Goal: Information Seeking & Learning: Learn about a topic

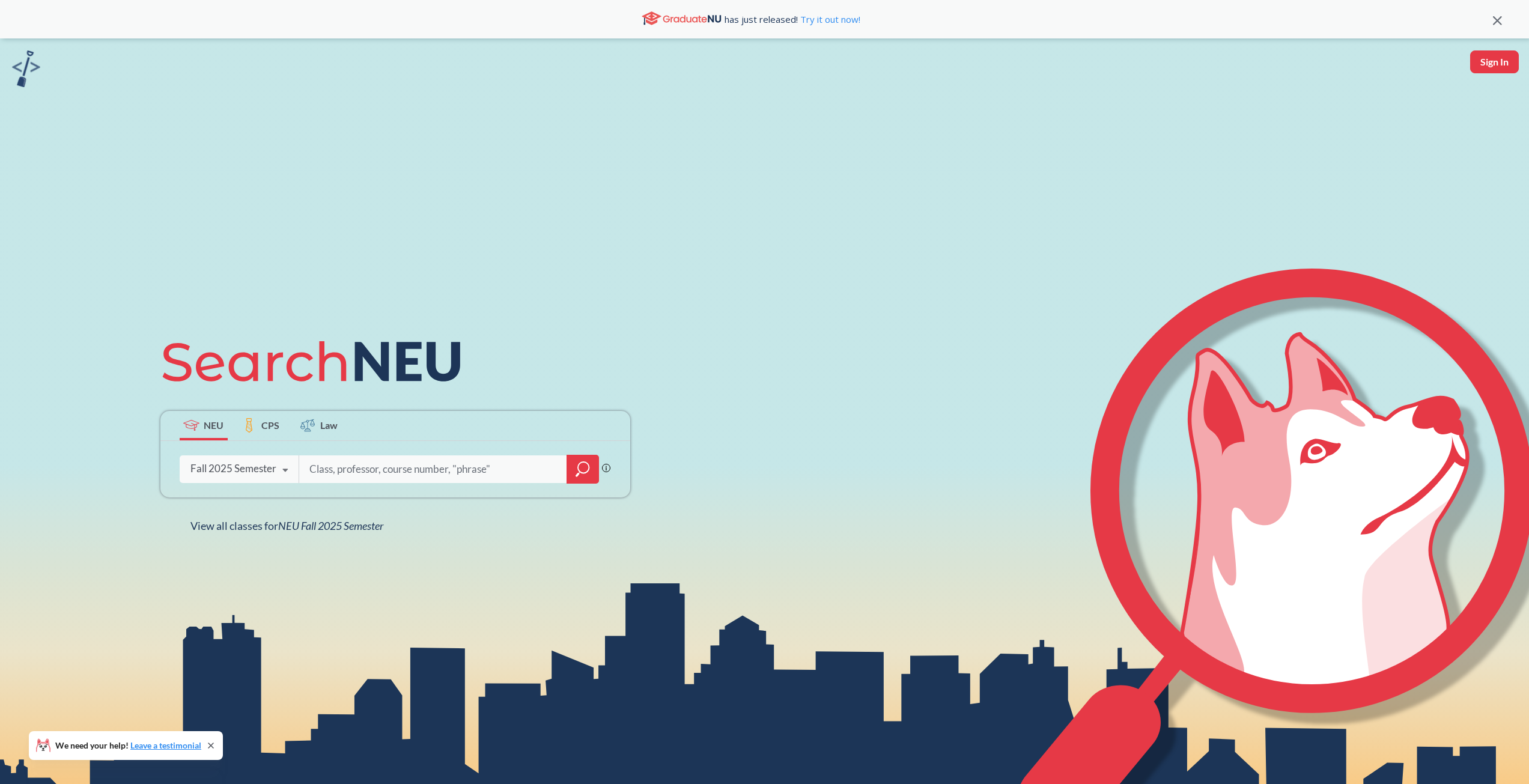
scroll to position [223, 0]
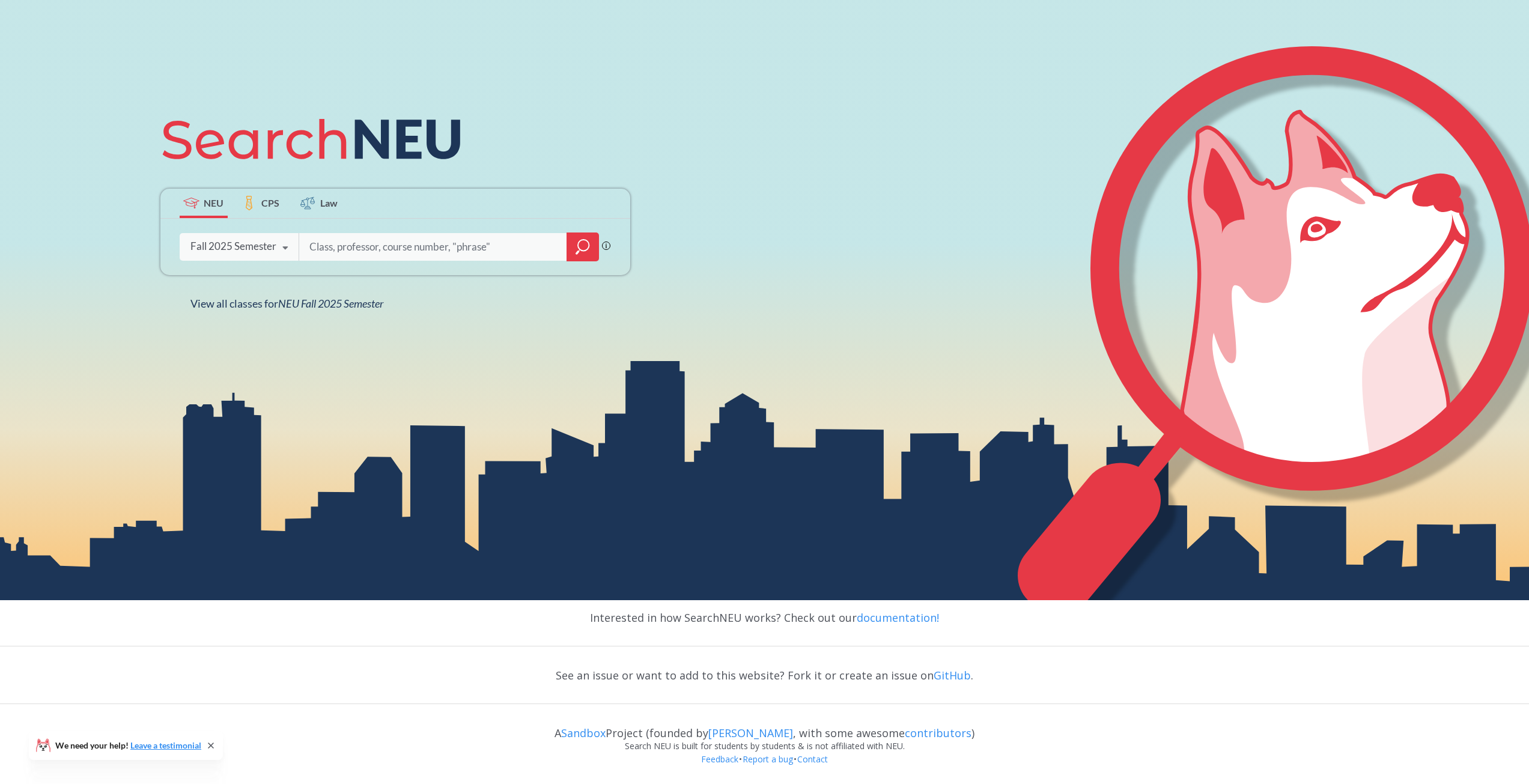
click at [272, 249] on div "Fall 2025 Semester" at bounding box center [233, 246] width 86 height 13
click at [391, 250] on input "search" at bounding box center [433, 247] width 250 height 25
type input "National Secu"
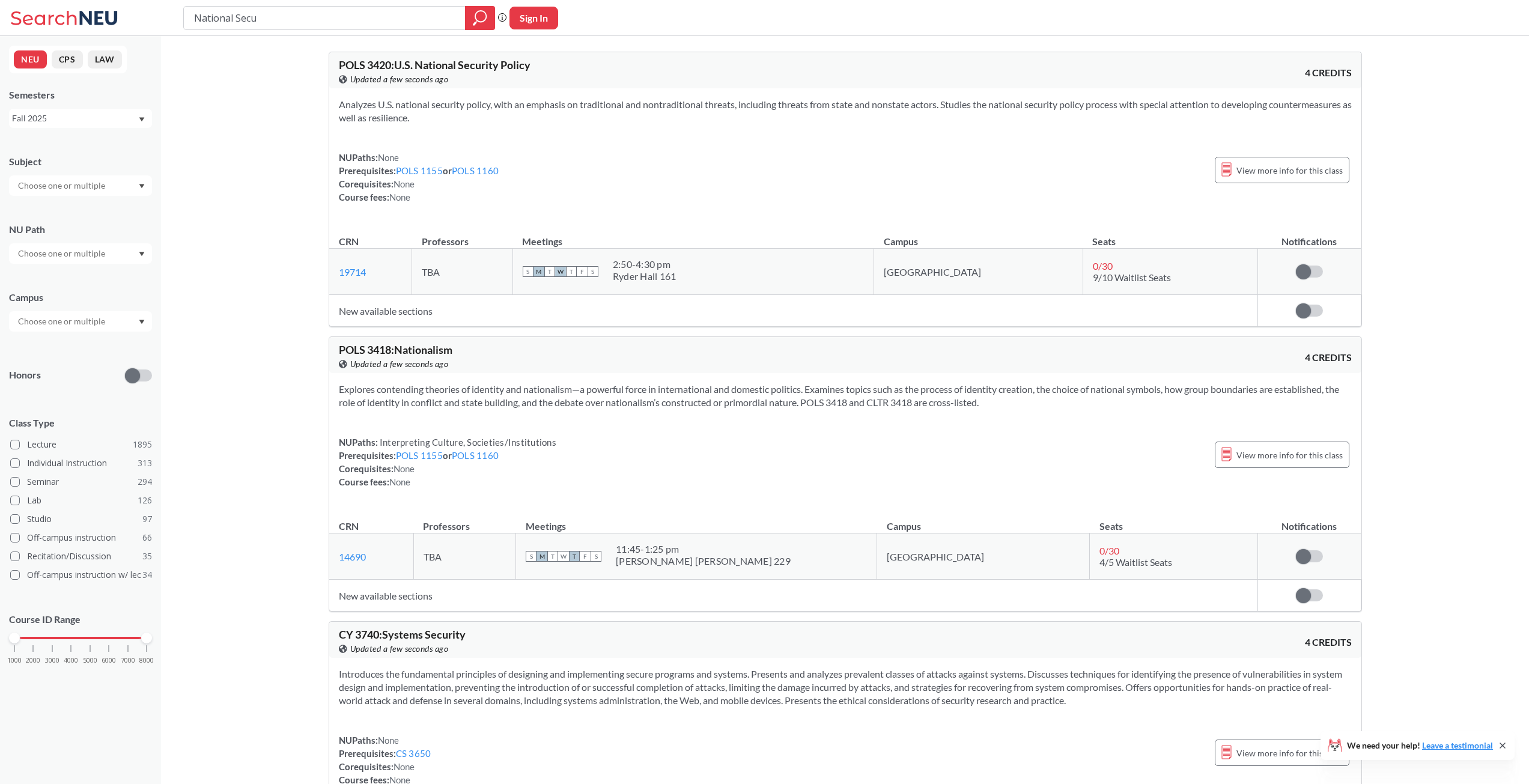
click at [376, 61] on span "POLS 3420 : U.S. National Security Policy" at bounding box center [435, 65] width 192 height 13
click at [376, 61] on span "POLS 3420 : U.S. National Security Policy" at bounding box center [435, 65] width 192 height 13
click at [657, 190] on div "NUPaths: None Prerequisites: POLS 1155 or POLS 1160 Corequisites: None Course f…" at bounding box center [845, 177] width 1013 height 53
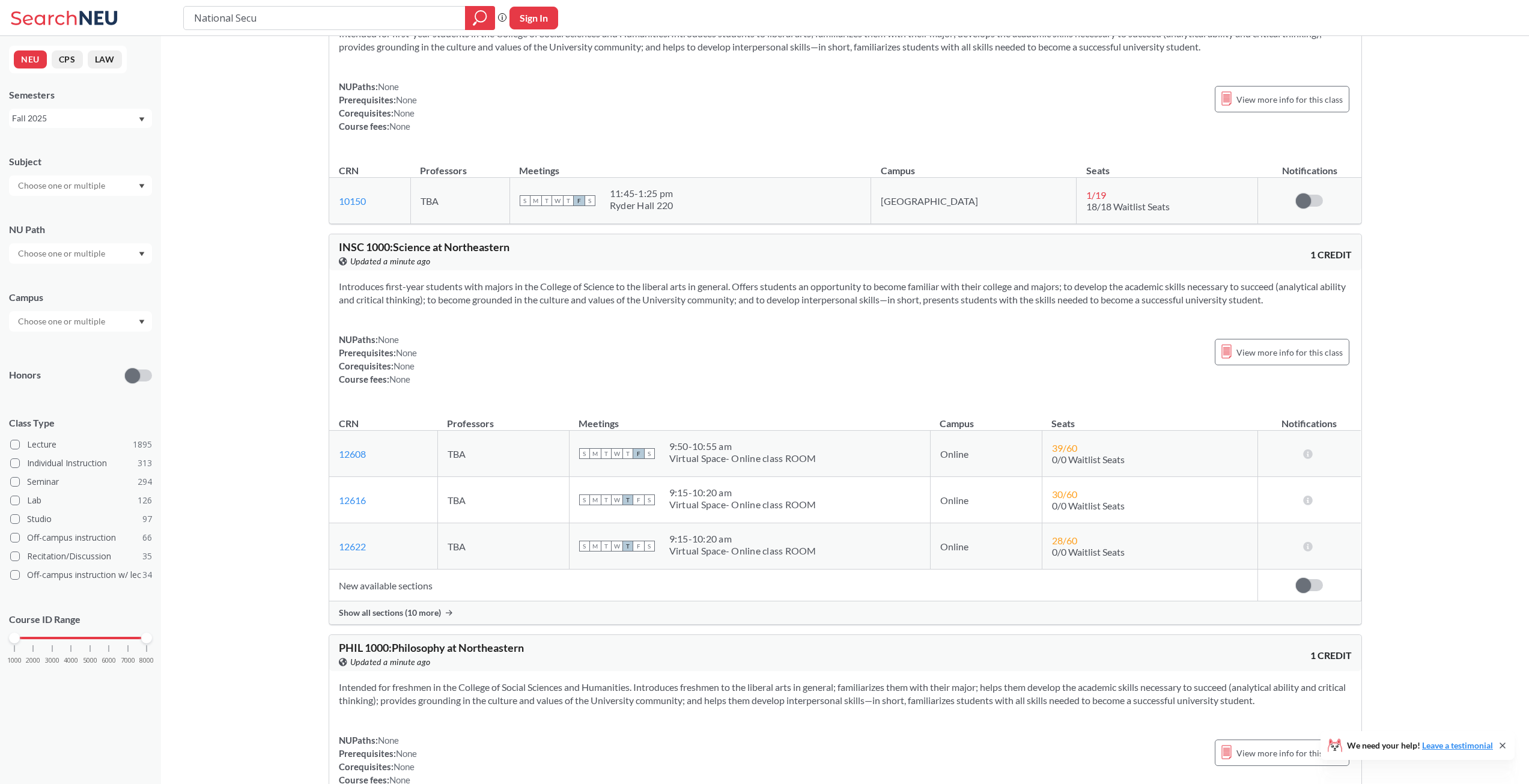
scroll to position [11655, 0]
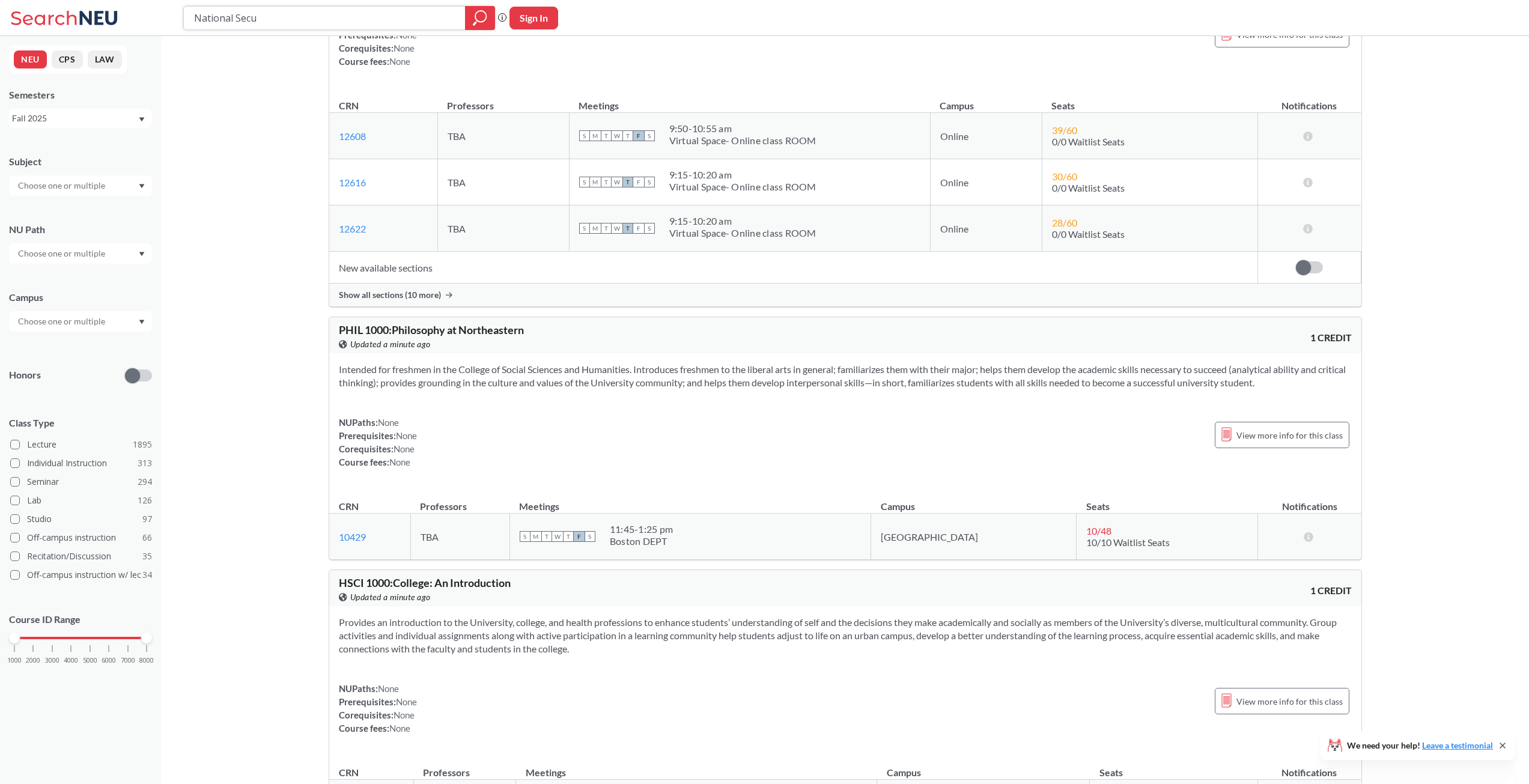
click at [281, 21] on input "National Secu" at bounding box center [324, 17] width 264 height 20
type input "Espio"
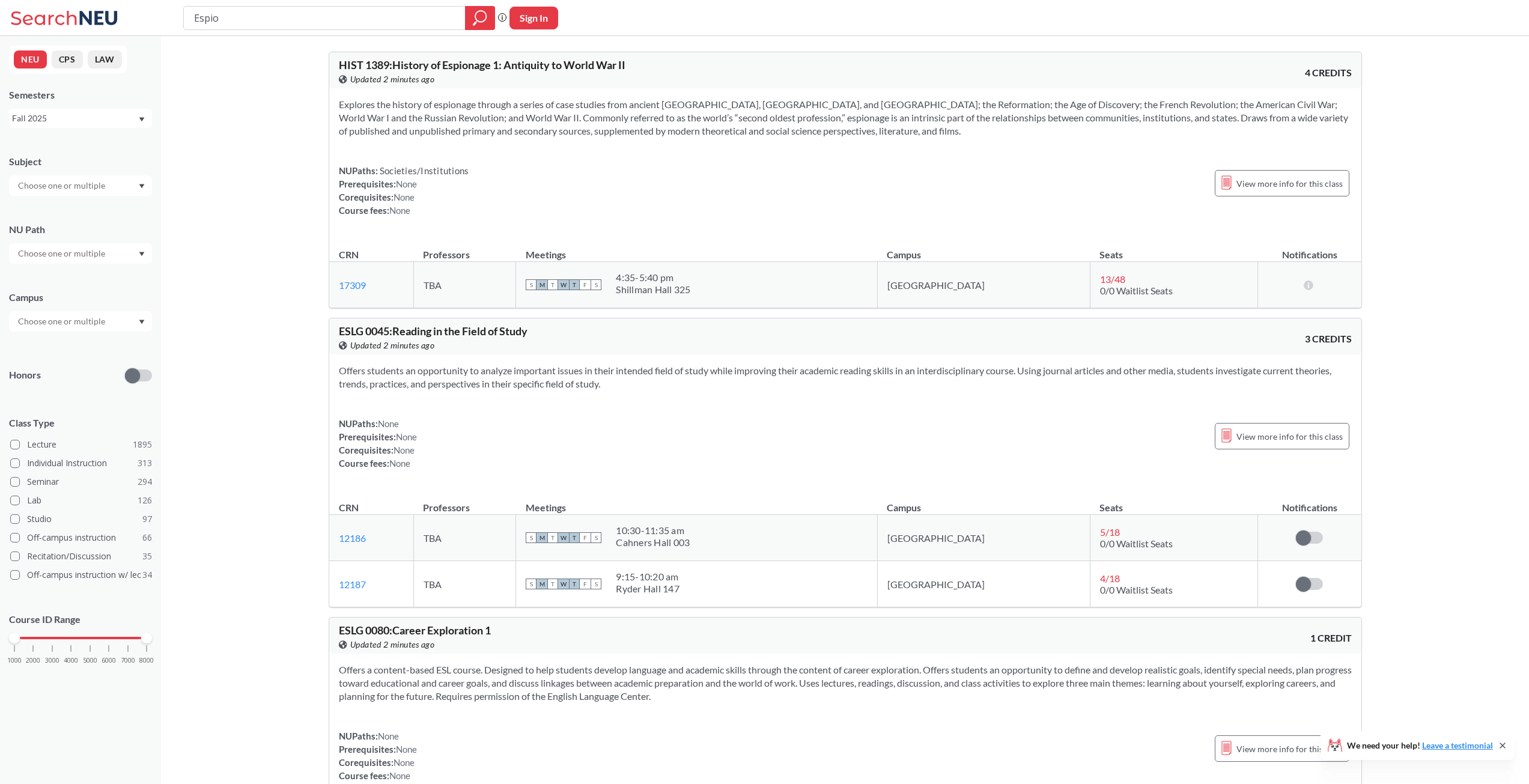
drag, startPoint x: 266, startPoint y: 472, endPoint x: 286, endPoint y: 193, distance: 279.7
click at [280, 26] on input "Espio" at bounding box center [324, 17] width 264 height 20
type input "Intell"
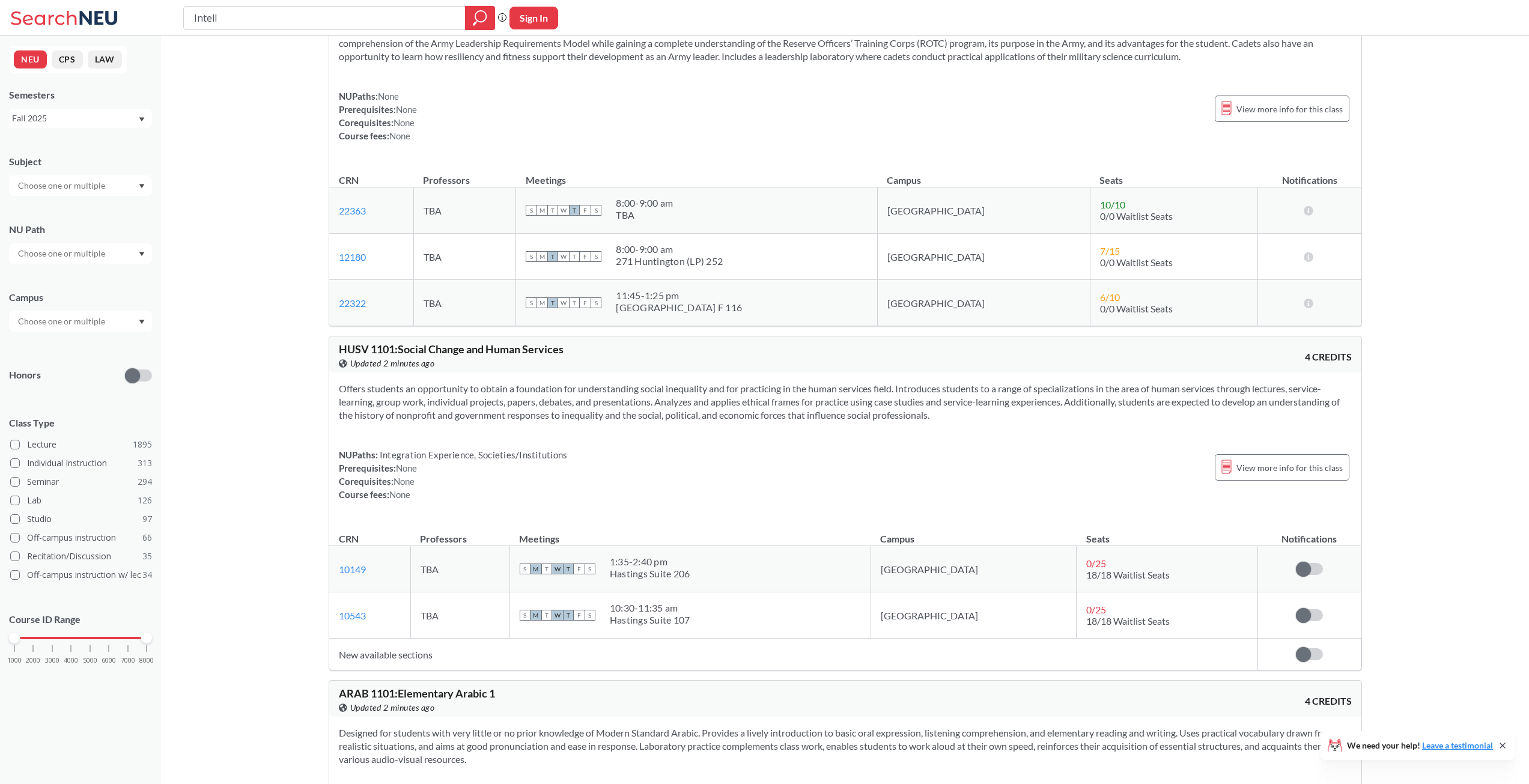
scroll to position [27455, 0]
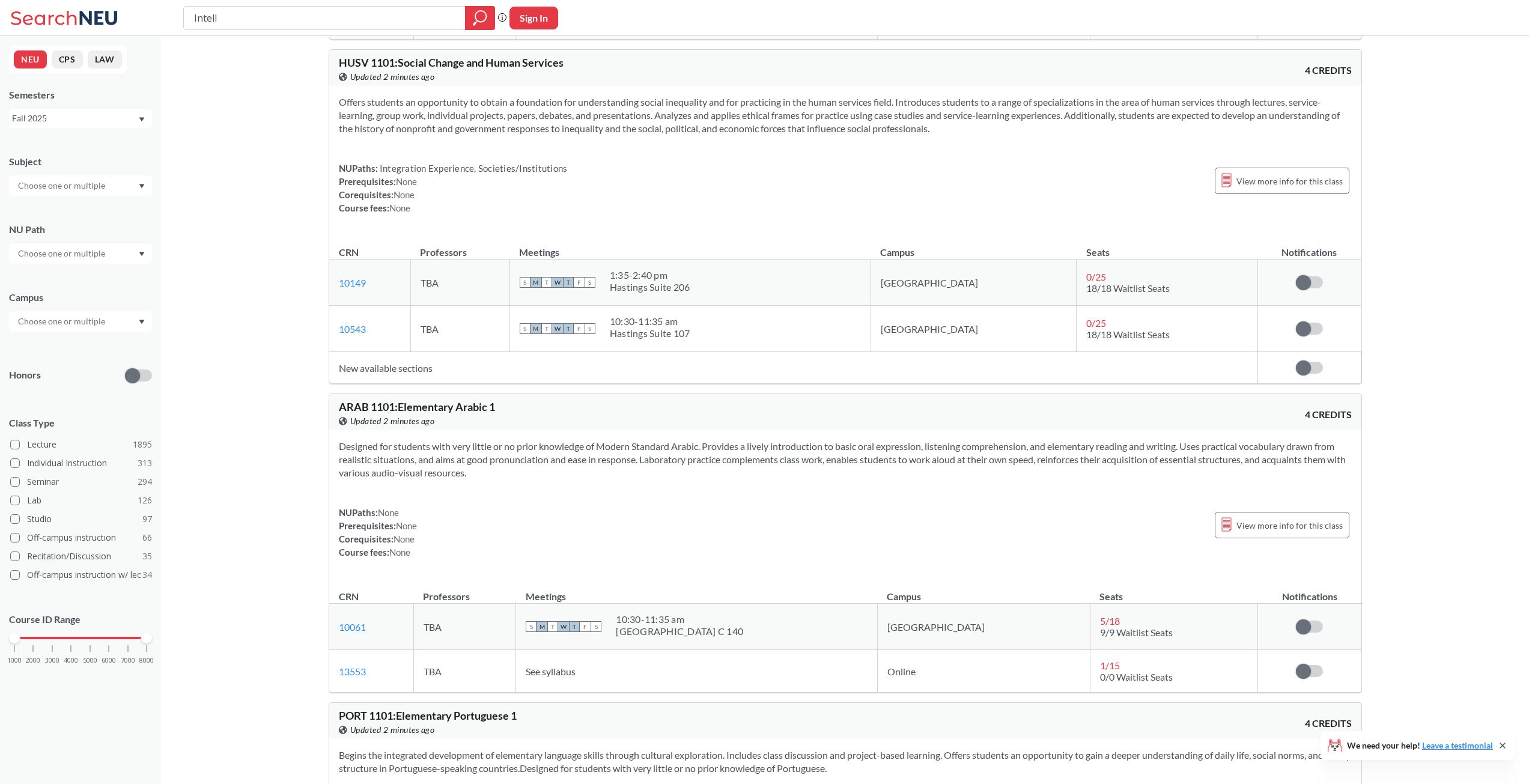
drag, startPoint x: 296, startPoint y: 422, endPoint x: 292, endPoint y: 541, distance: 119.1
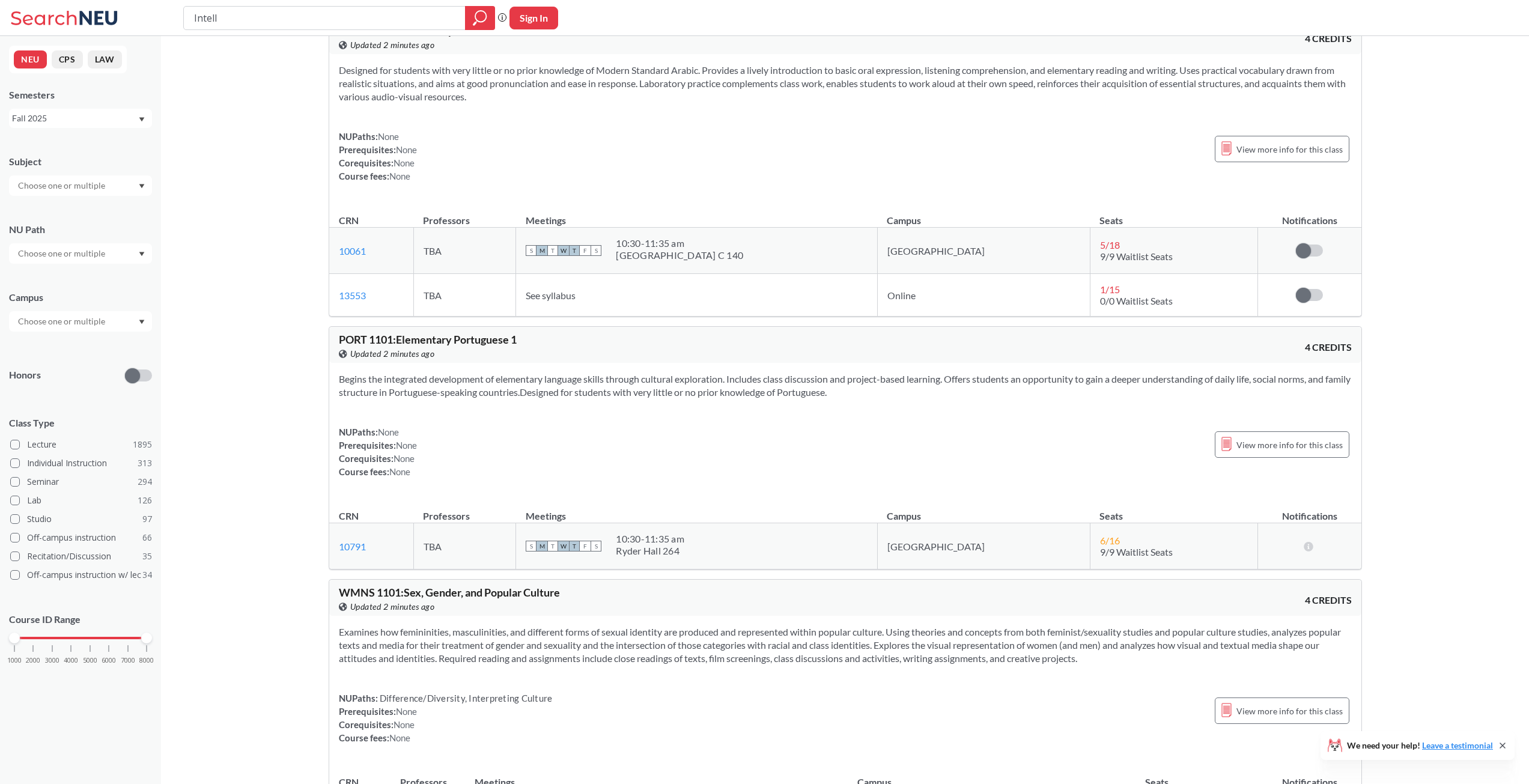
scroll to position [28911, 0]
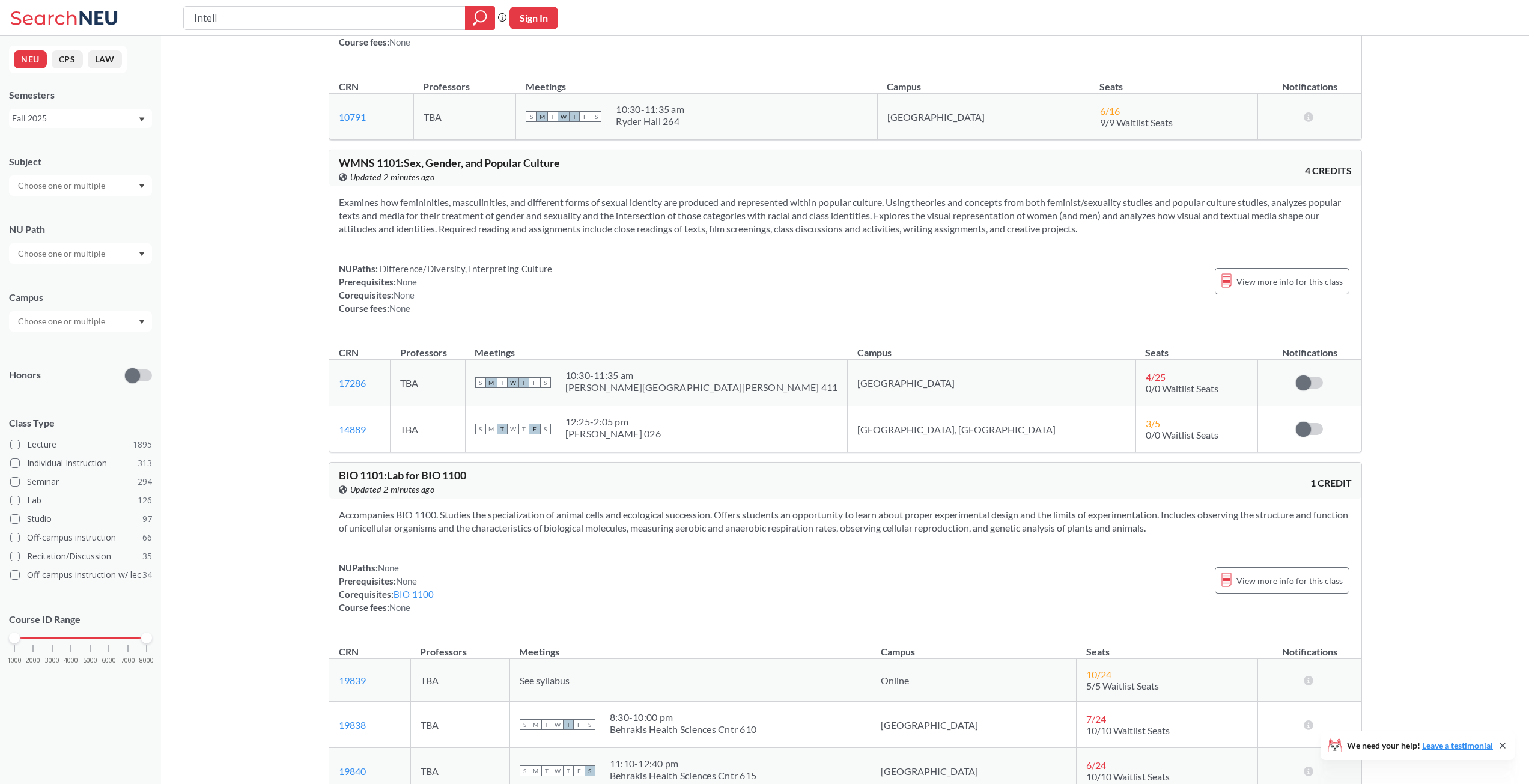
drag, startPoint x: 287, startPoint y: 393, endPoint x: 278, endPoint y: 526, distance: 133.3
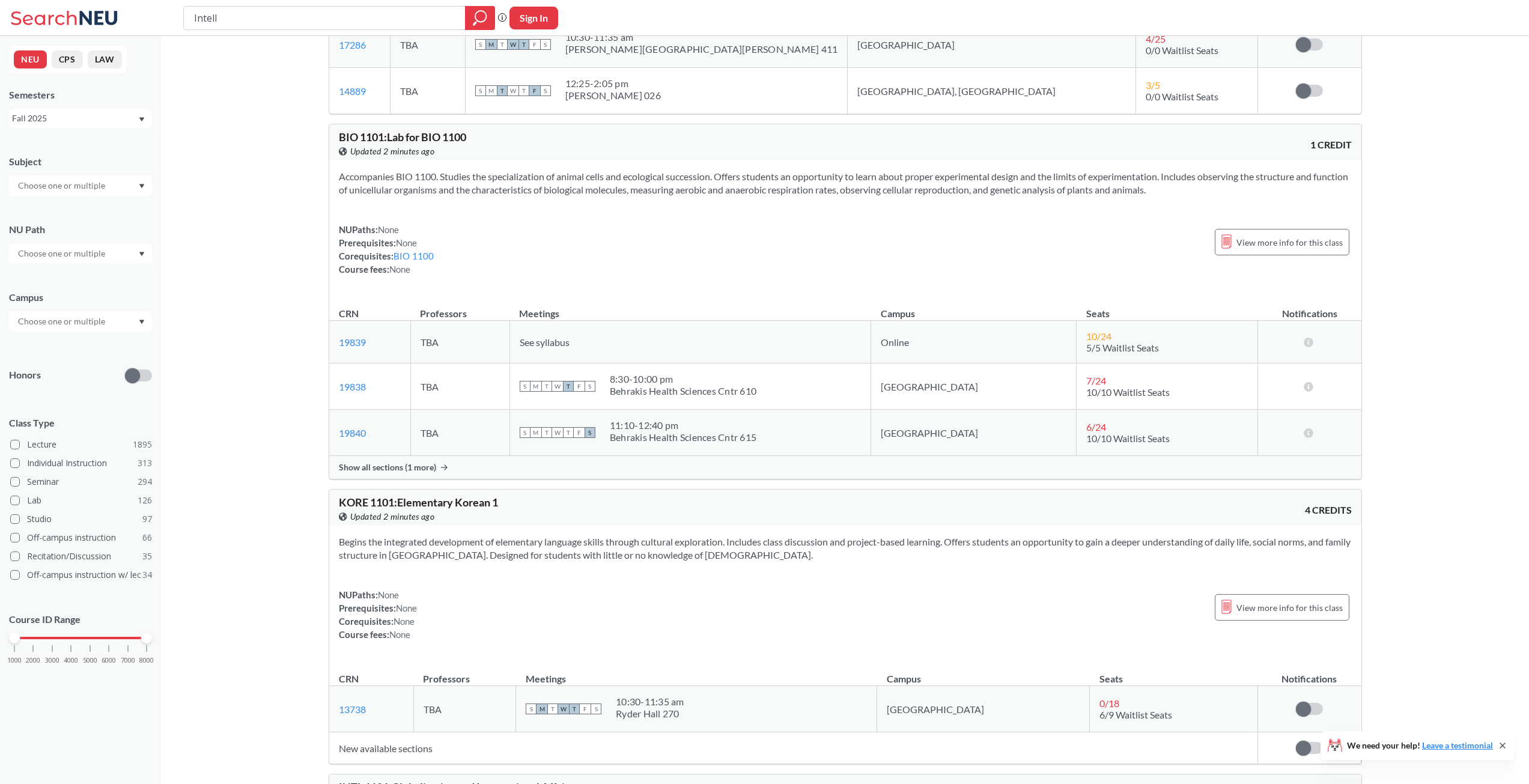
drag, startPoint x: 278, startPoint y: 372, endPoint x: 269, endPoint y: 545, distance: 173.2
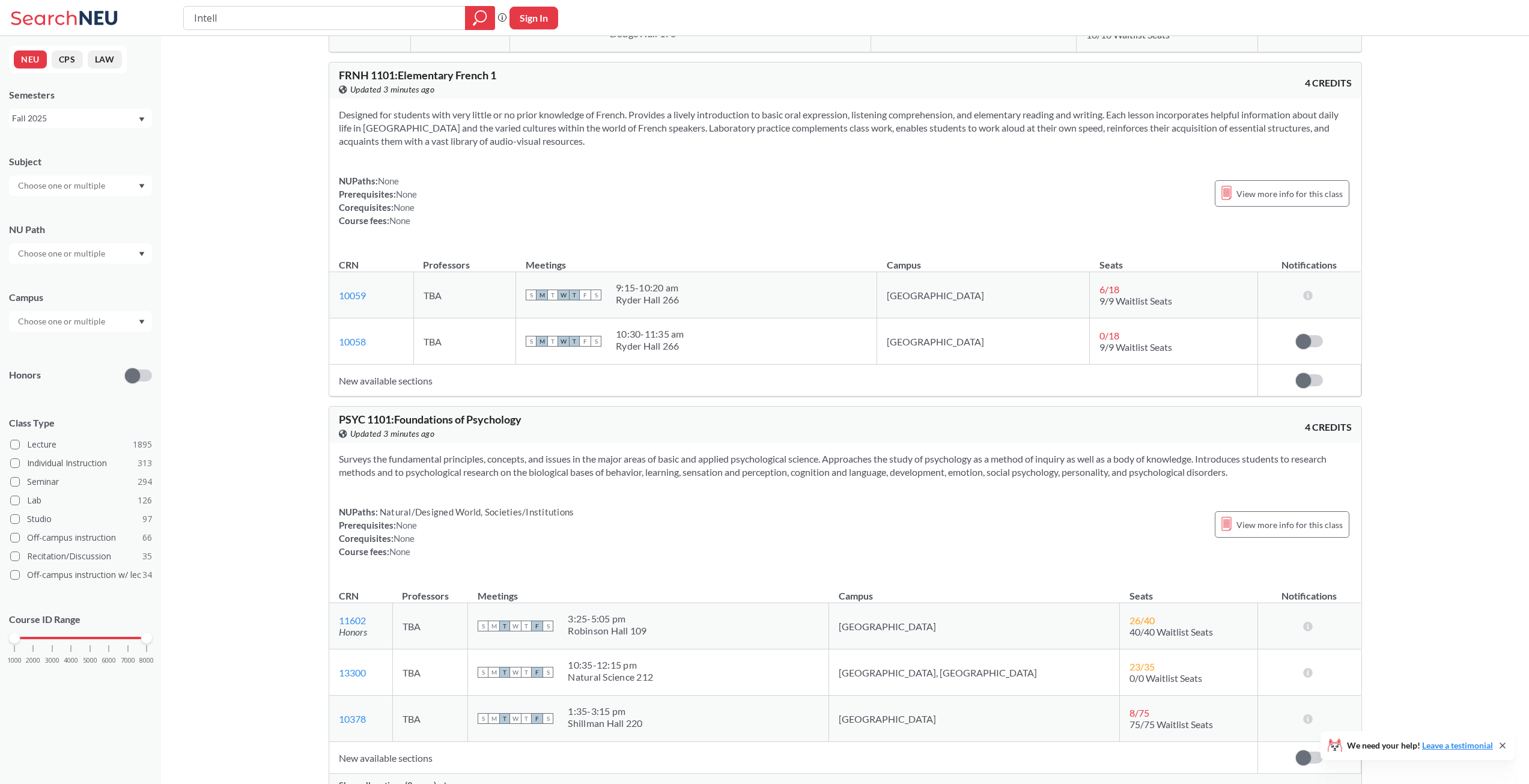
drag, startPoint x: 271, startPoint y: 375, endPoint x: 266, endPoint y: 524, distance: 149.1
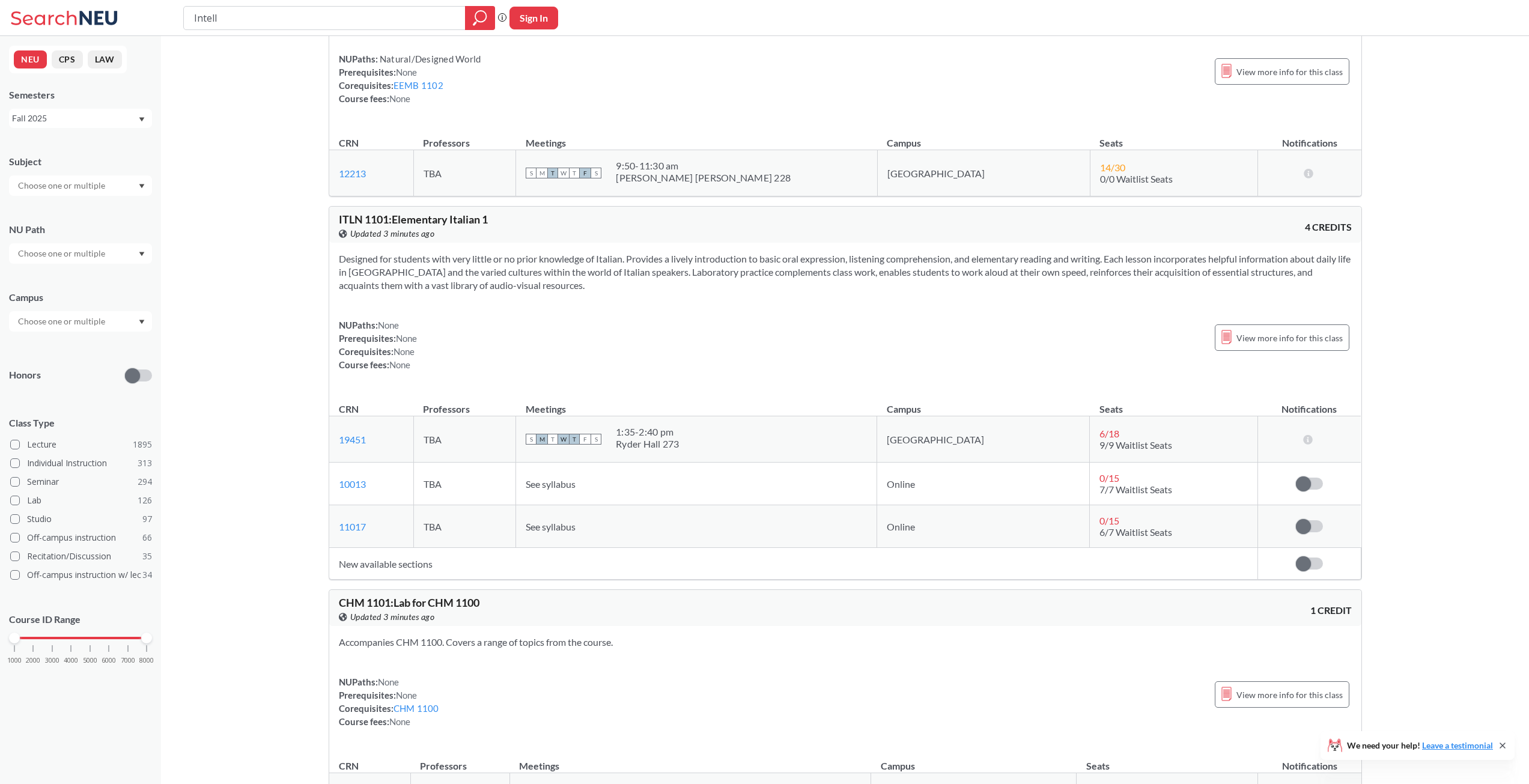
drag, startPoint x: 282, startPoint y: 375, endPoint x: 286, endPoint y: 554, distance: 179.0
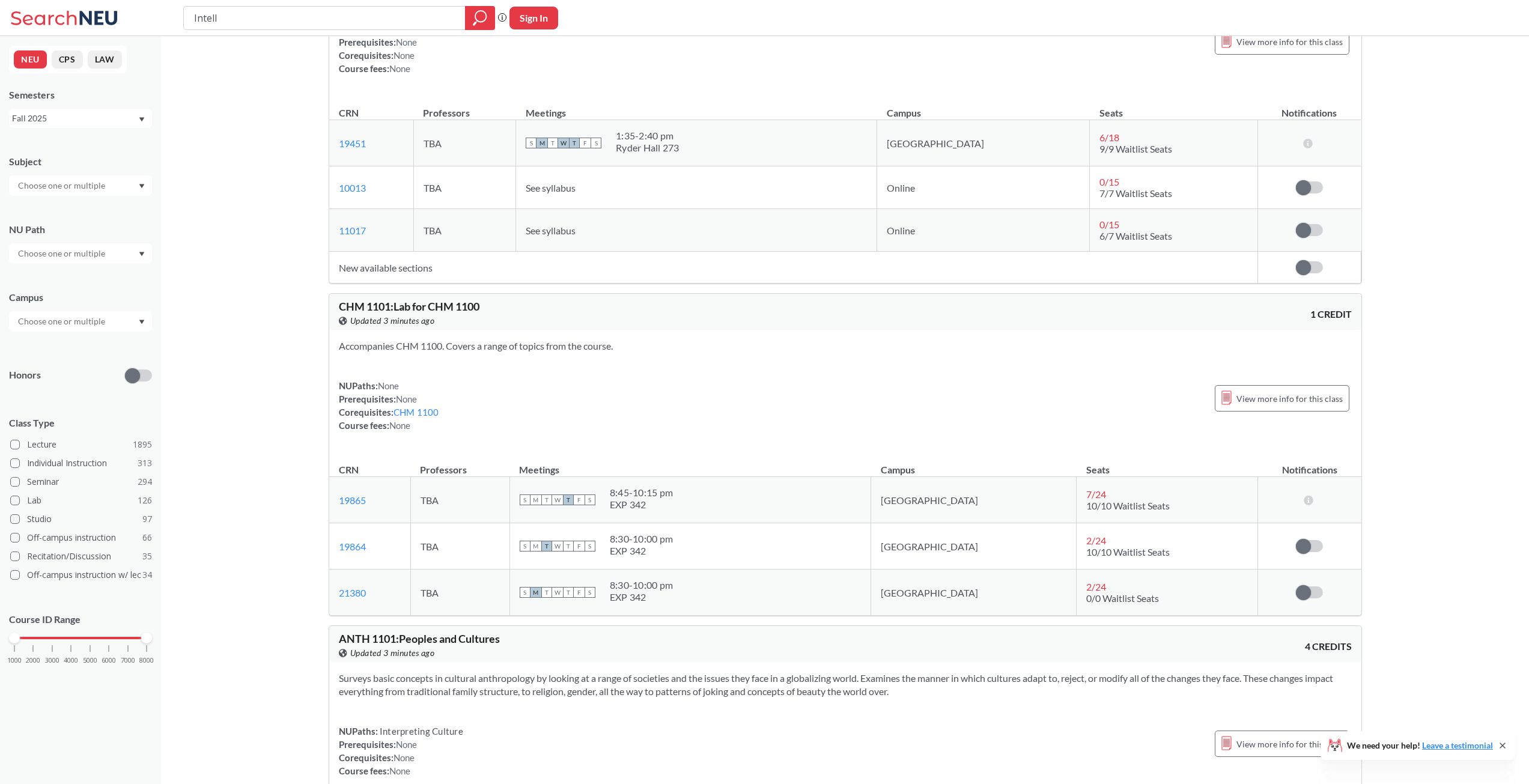
drag, startPoint x: 289, startPoint y: 405, endPoint x: 290, endPoint y: 551, distance: 146.0
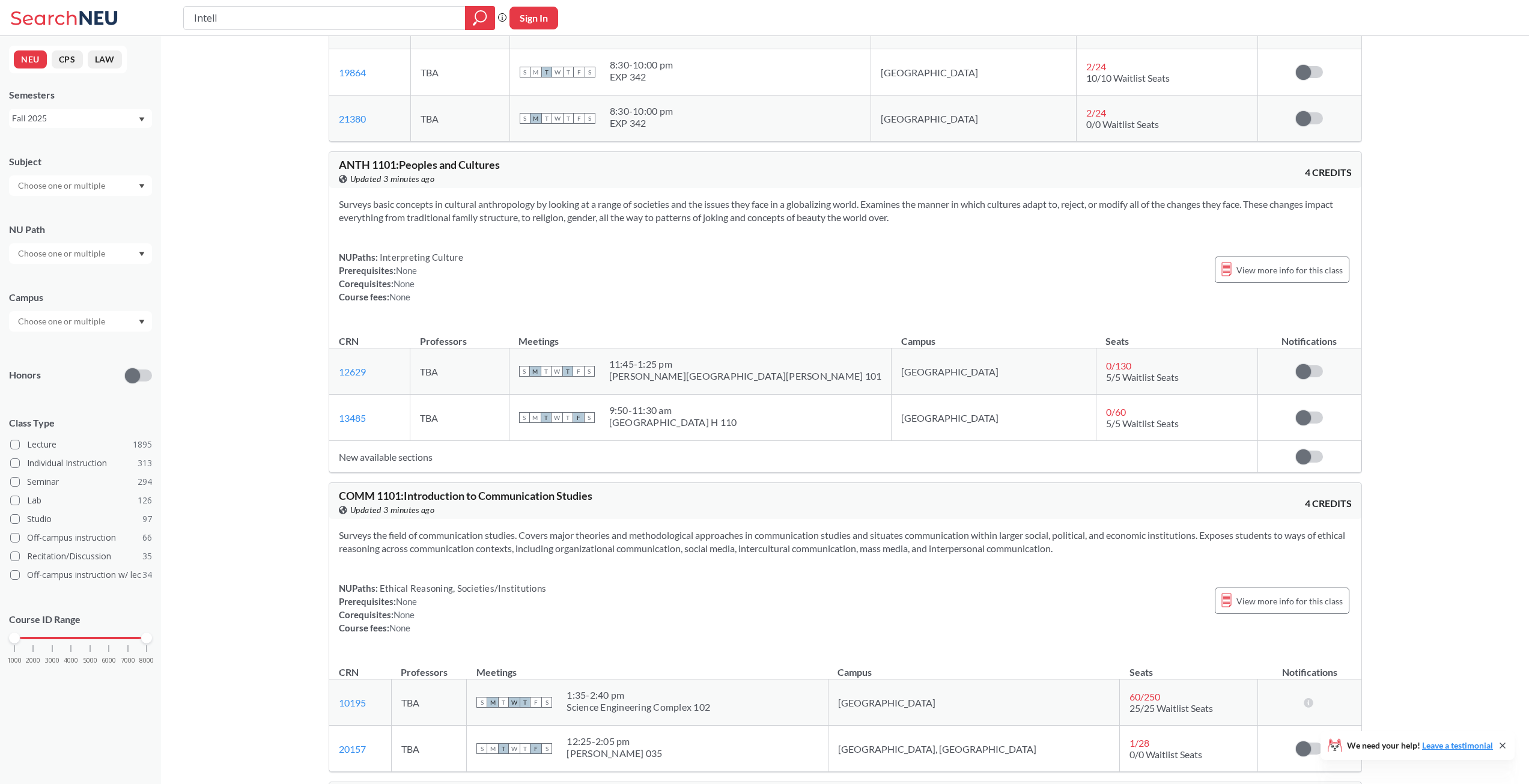
scroll to position [32984, 0]
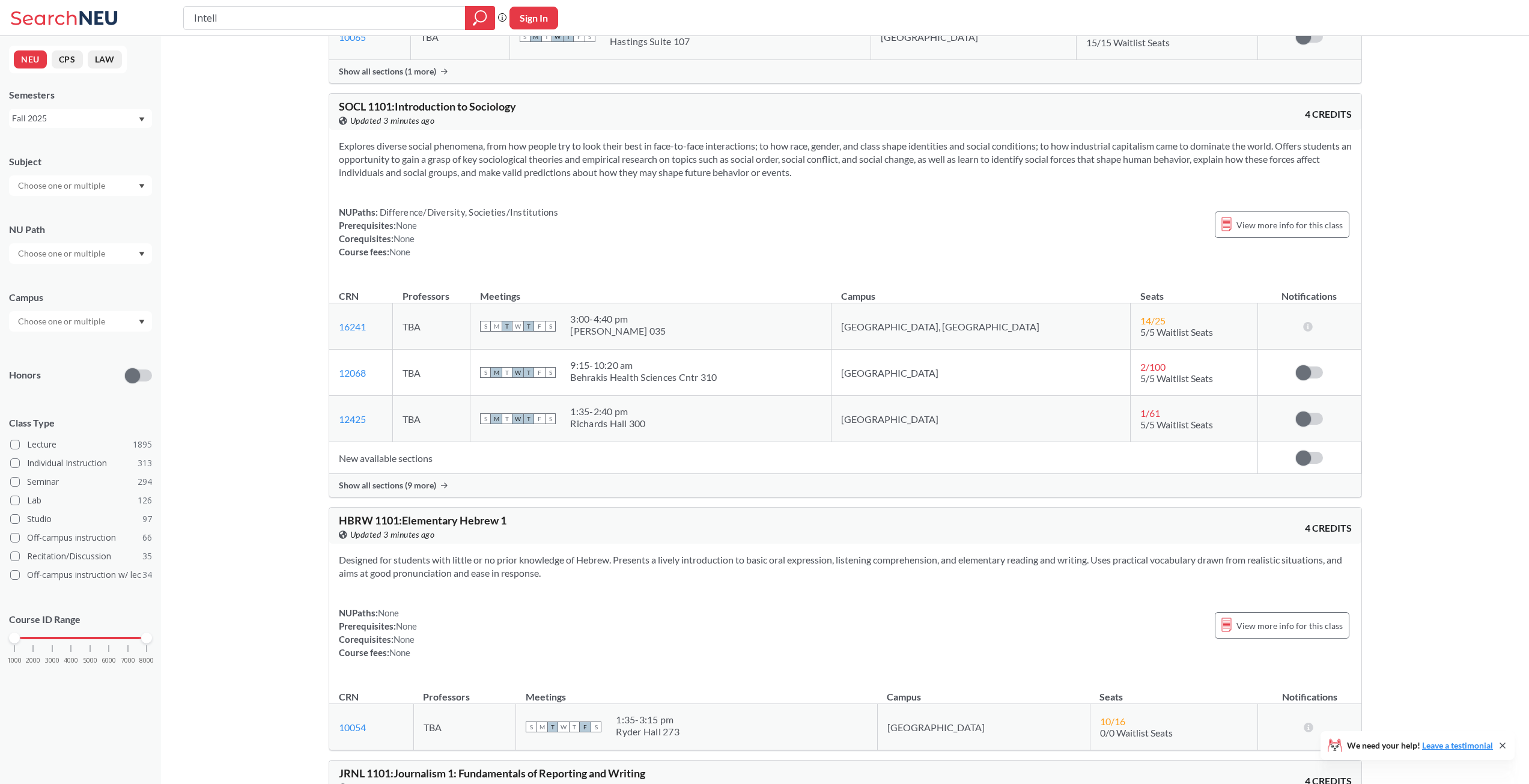
drag, startPoint x: 281, startPoint y: 504, endPoint x: 276, endPoint y: 612, distance: 108.1
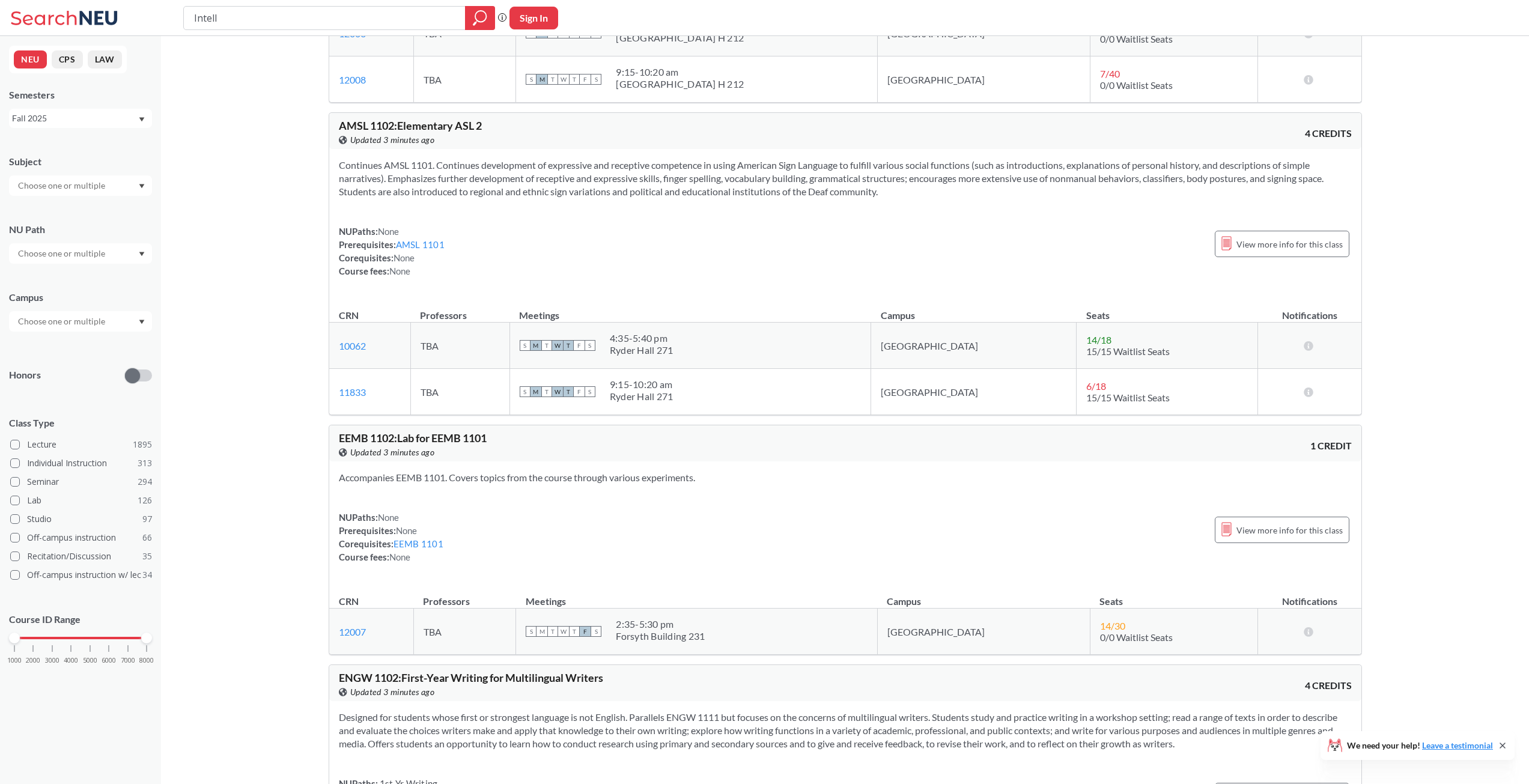
drag, startPoint x: 282, startPoint y: 477, endPoint x: 263, endPoint y: 652, distance: 176.0
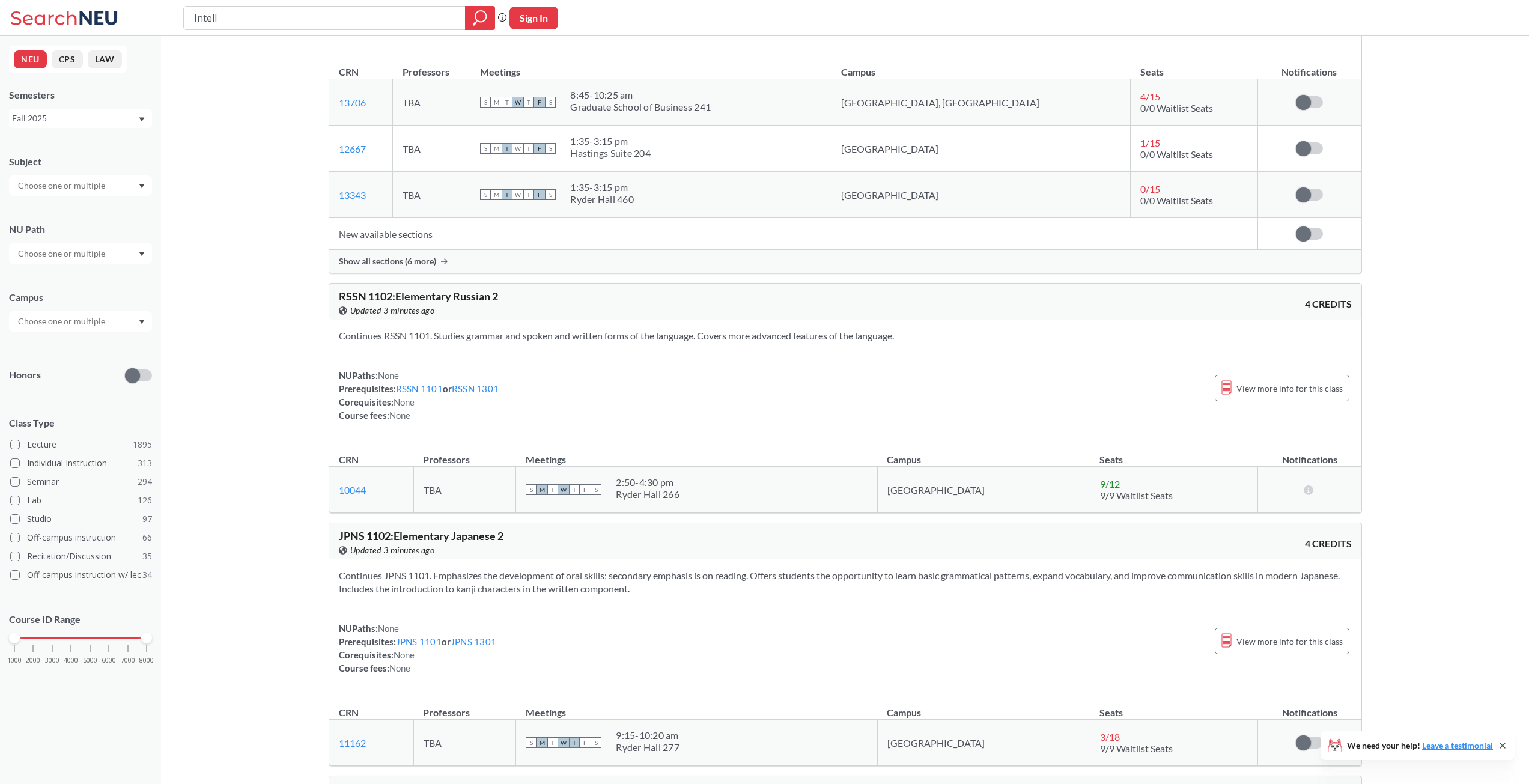
drag, startPoint x: 273, startPoint y: 502, endPoint x: 259, endPoint y: 631, distance: 129.8
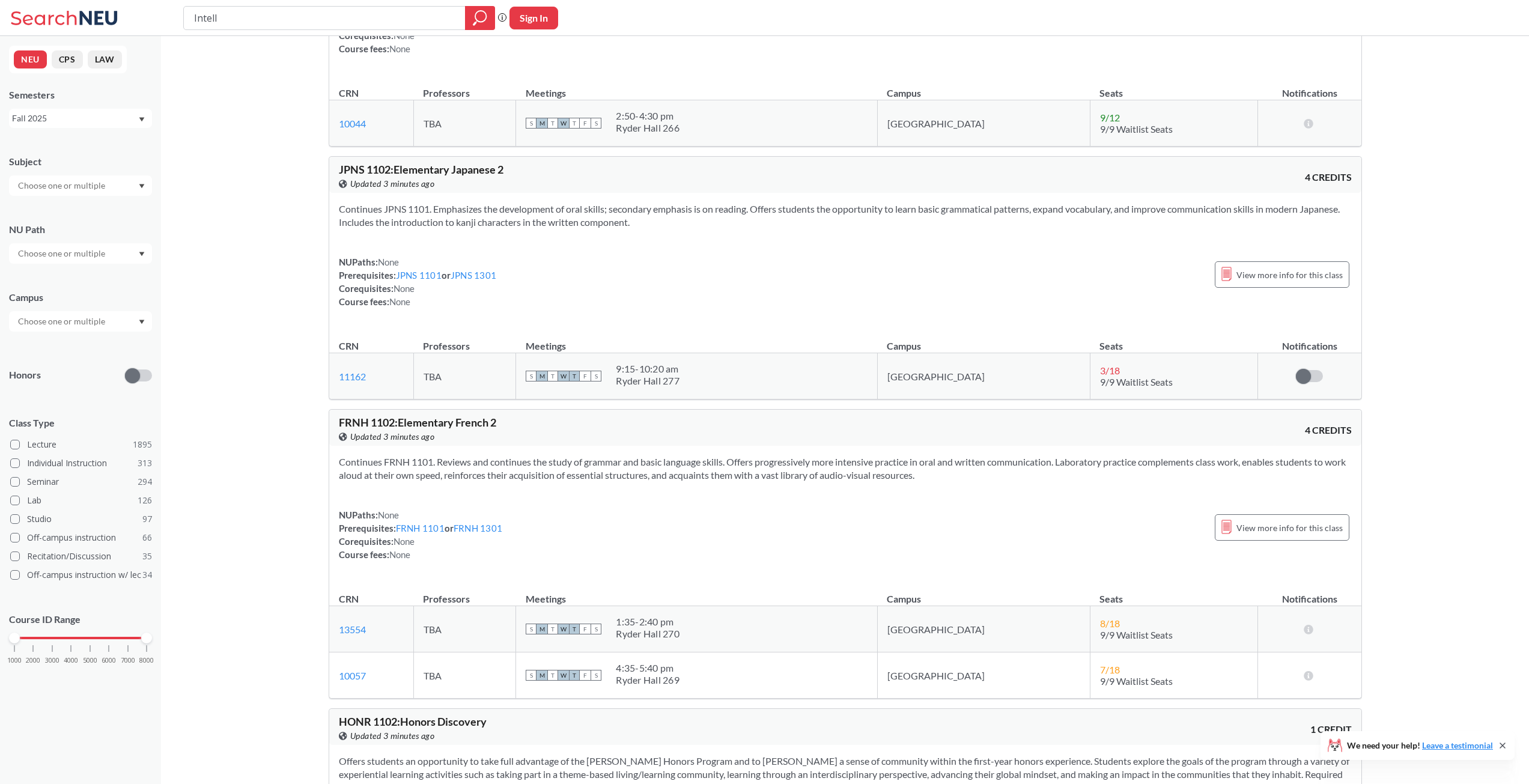
drag, startPoint x: 278, startPoint y: 397, endPoint x: 282, endPoint y: 510, distance: 113.1
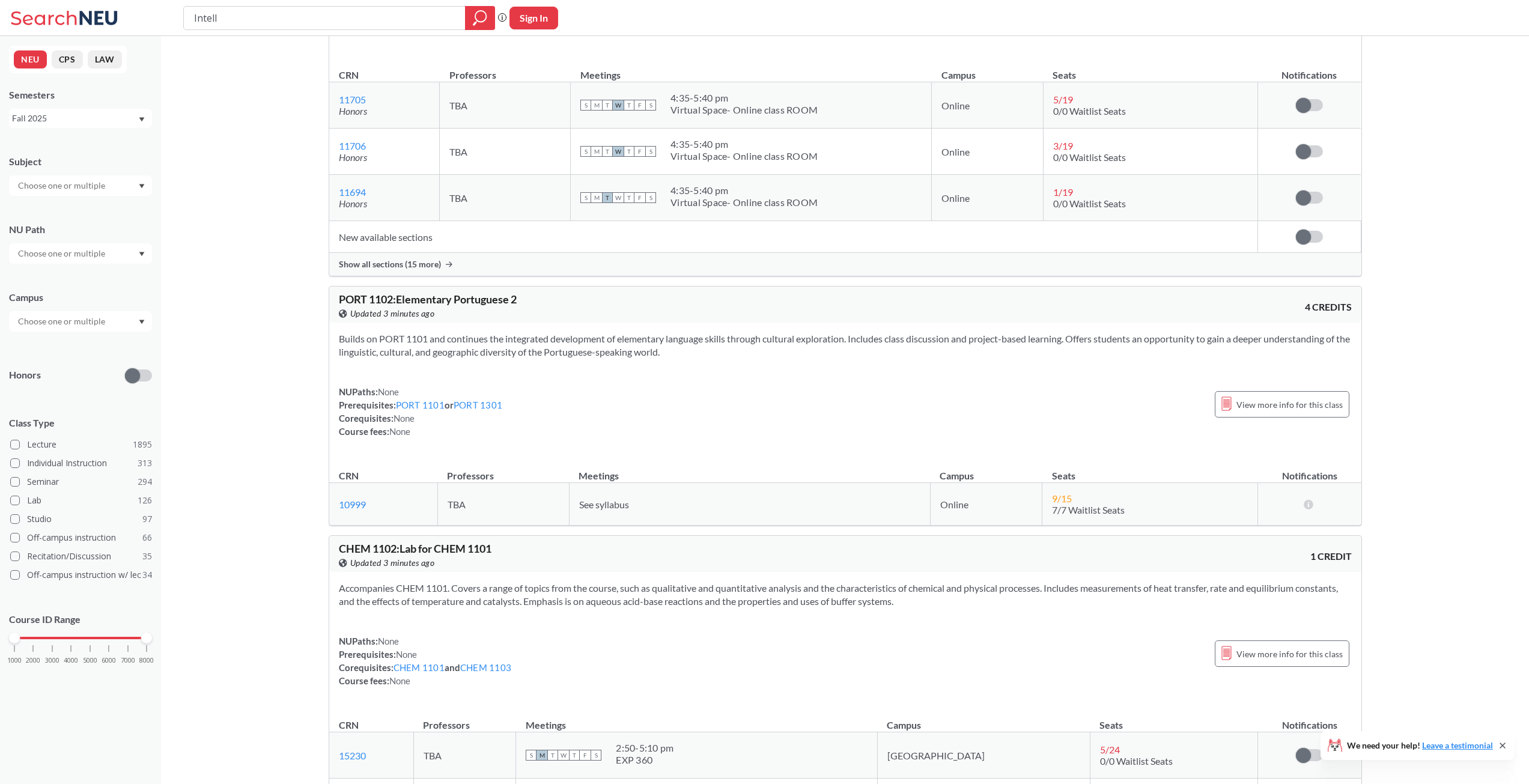
drag, startPoint x: 249, startPoint y: 375, endPoint x: 251, endPoint y: 532, distance: 157.0
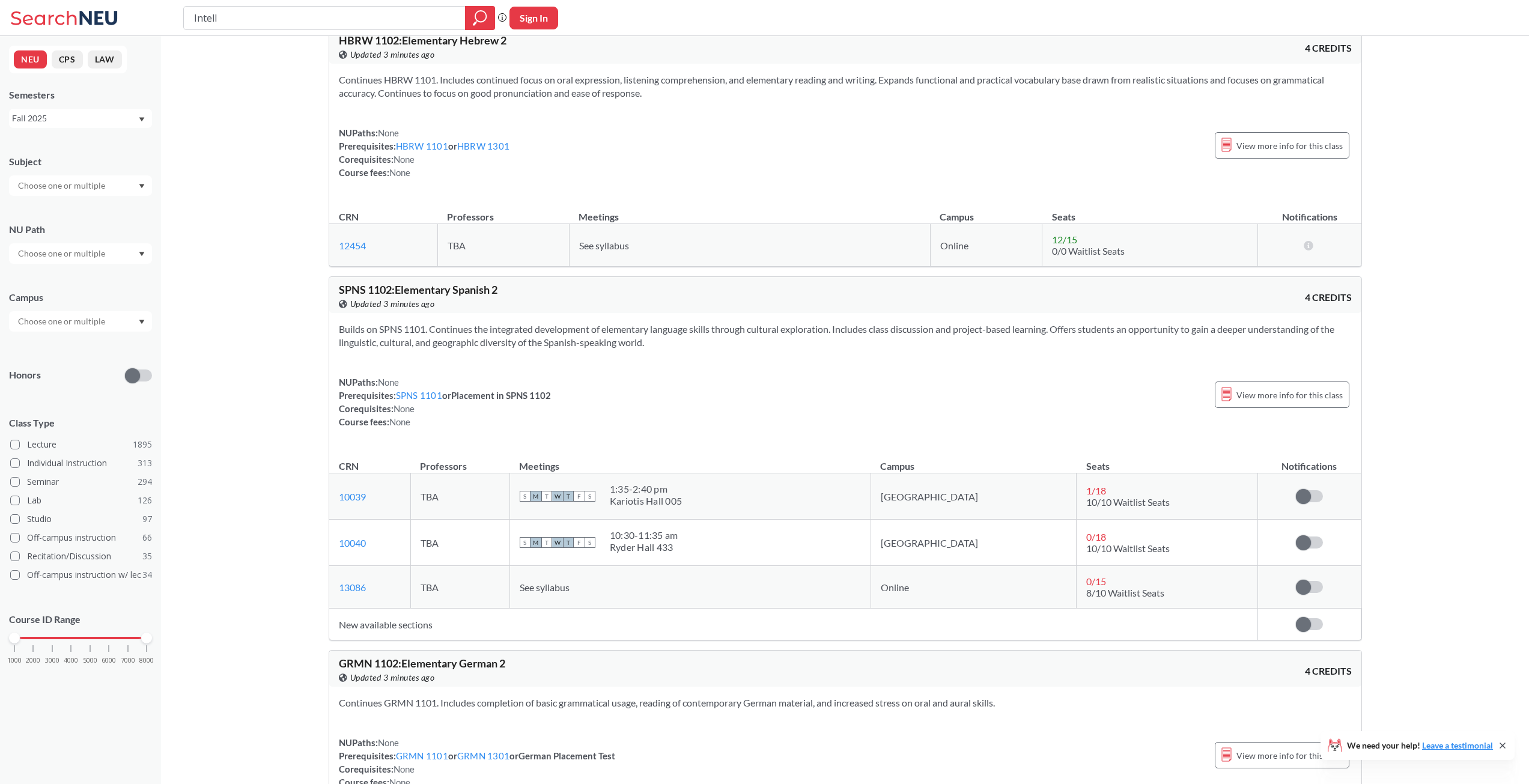
drag, startPoint x: 259, startPoint y: 390, endPoint x: 261, endPoint y: 595, distance: 205.0
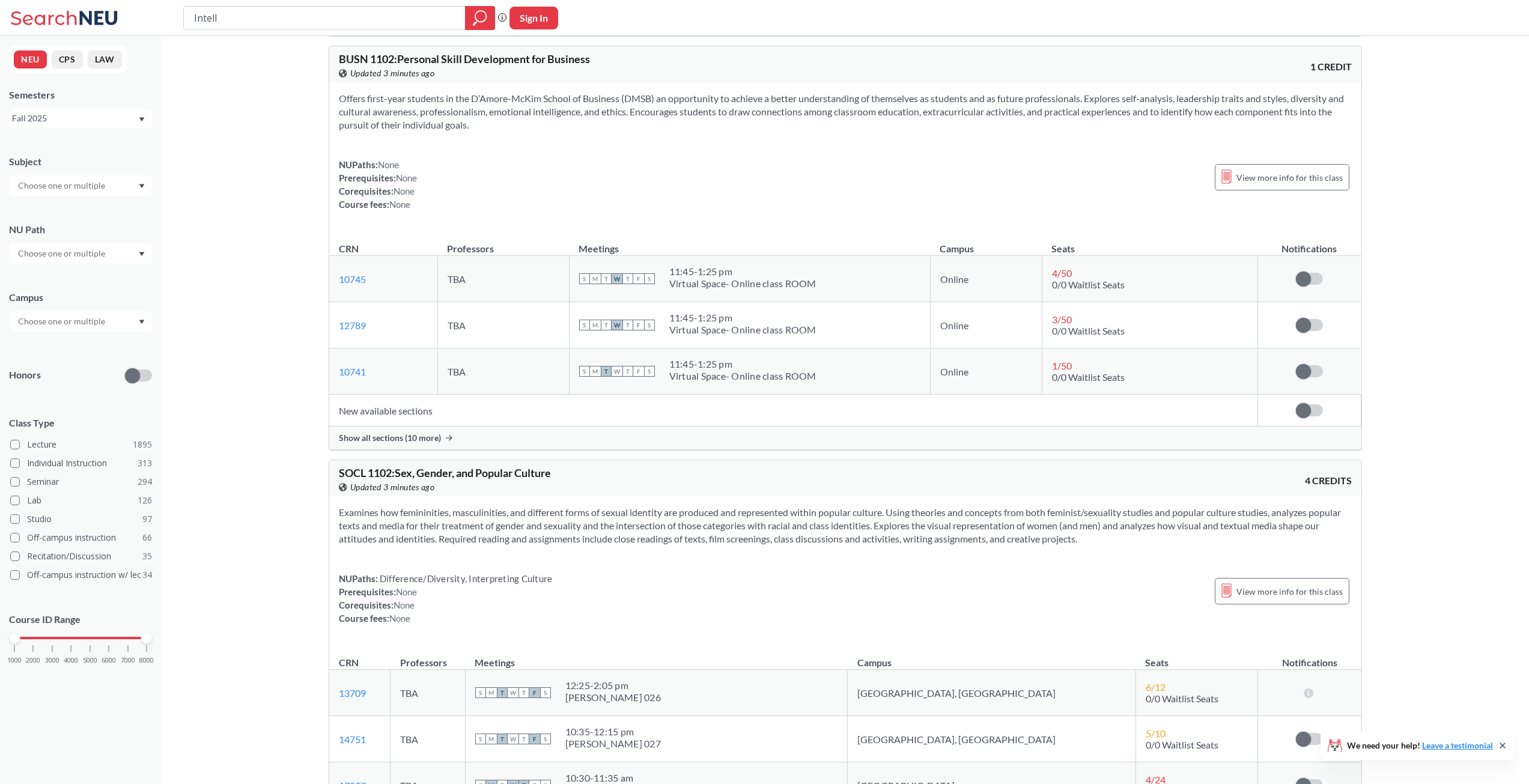
drag, startPoint x: 271, startPoint y: 424, endPoint x: 272, endPoint y: 640, distance: 216.0
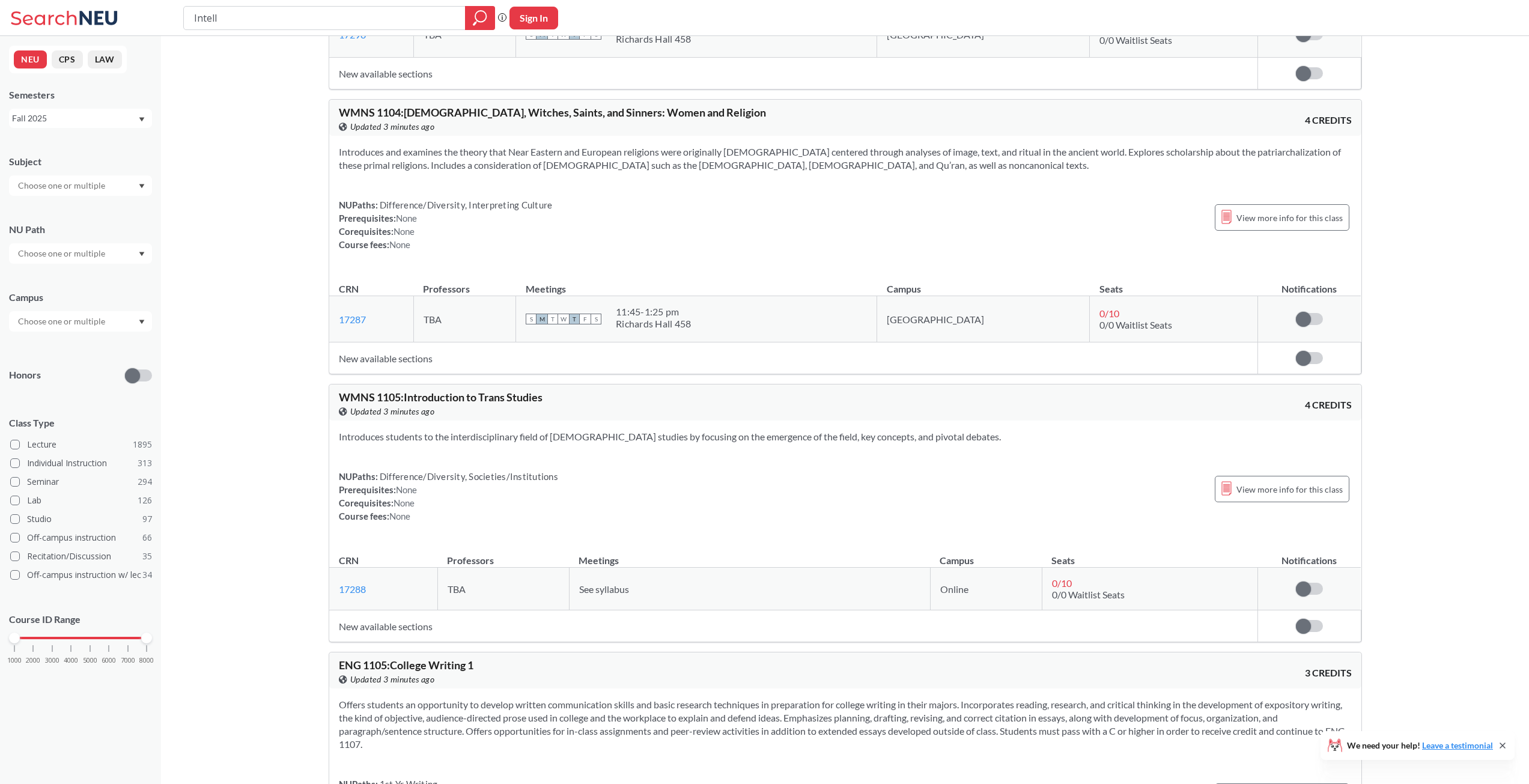
drag, startPoint x: 269, startPoint y: 444, endPoint x: 285, endPoint y: 684, distance: 240.5
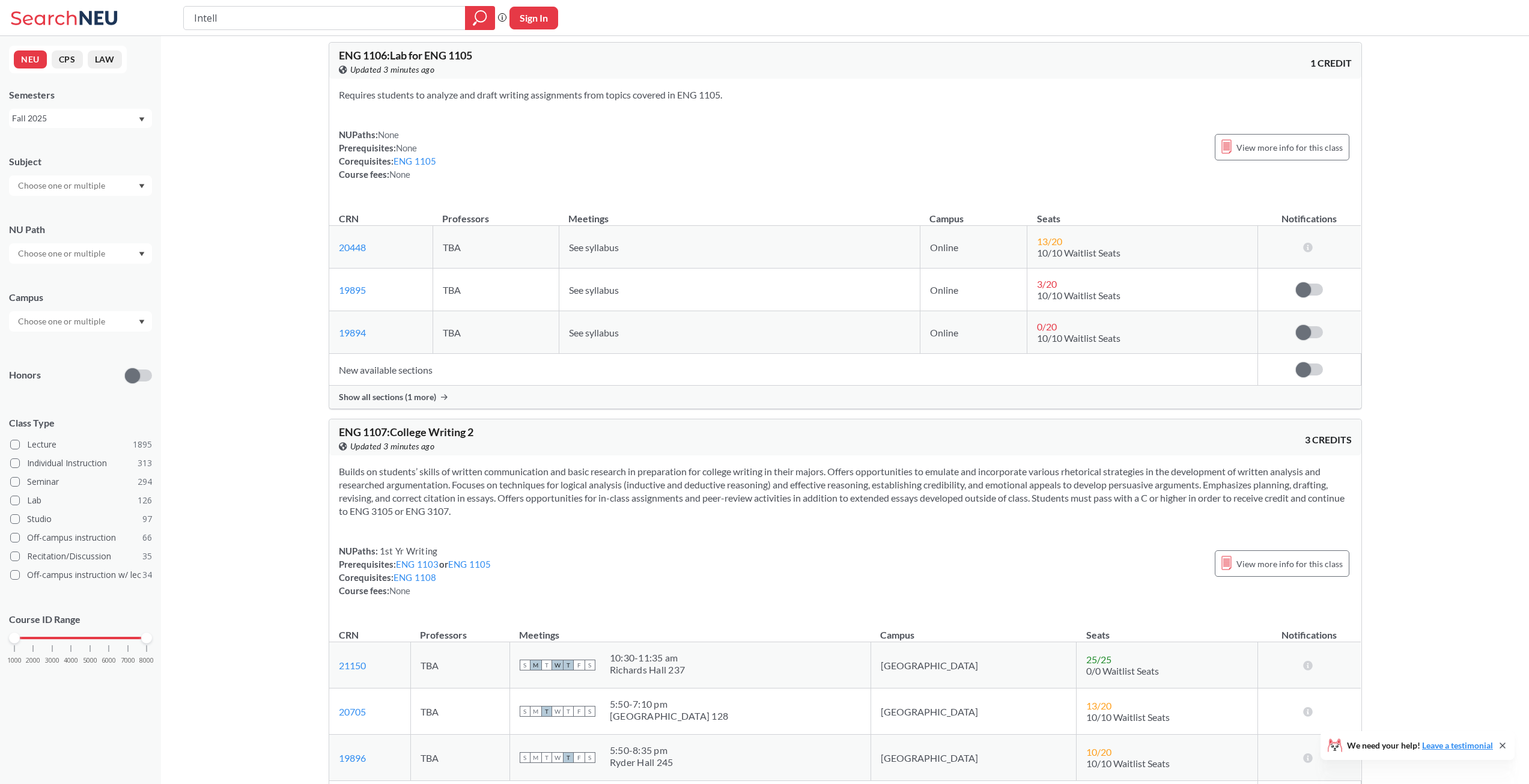
drag, startPoint x: 287, startPoint y: 477, endPoint x: 287, endPoint y: 699, distance: 222.0
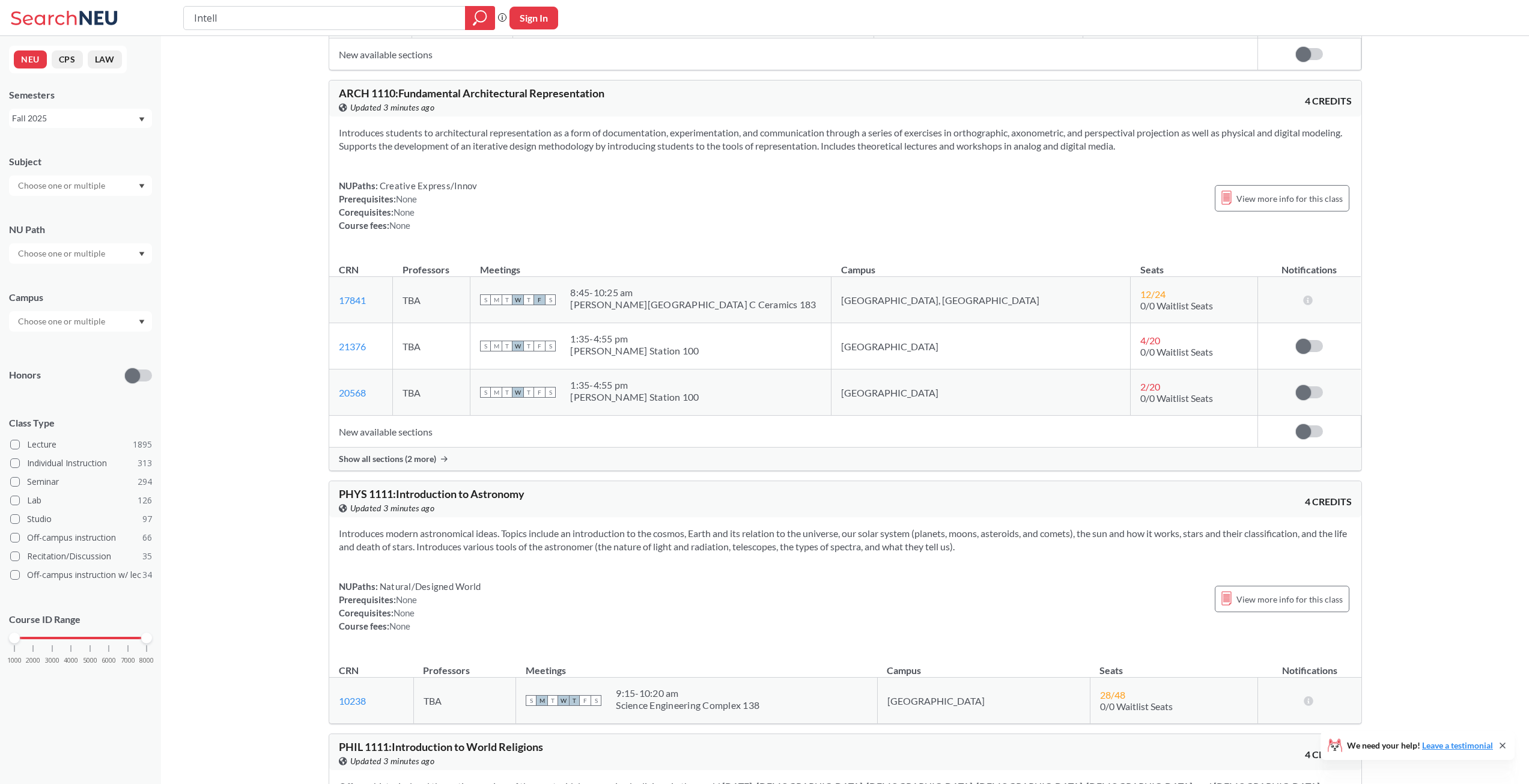
drag, startPoint x: 294, startPoint y: 505, endPoint x: 296, endPoint y: 747, distance: 242.0
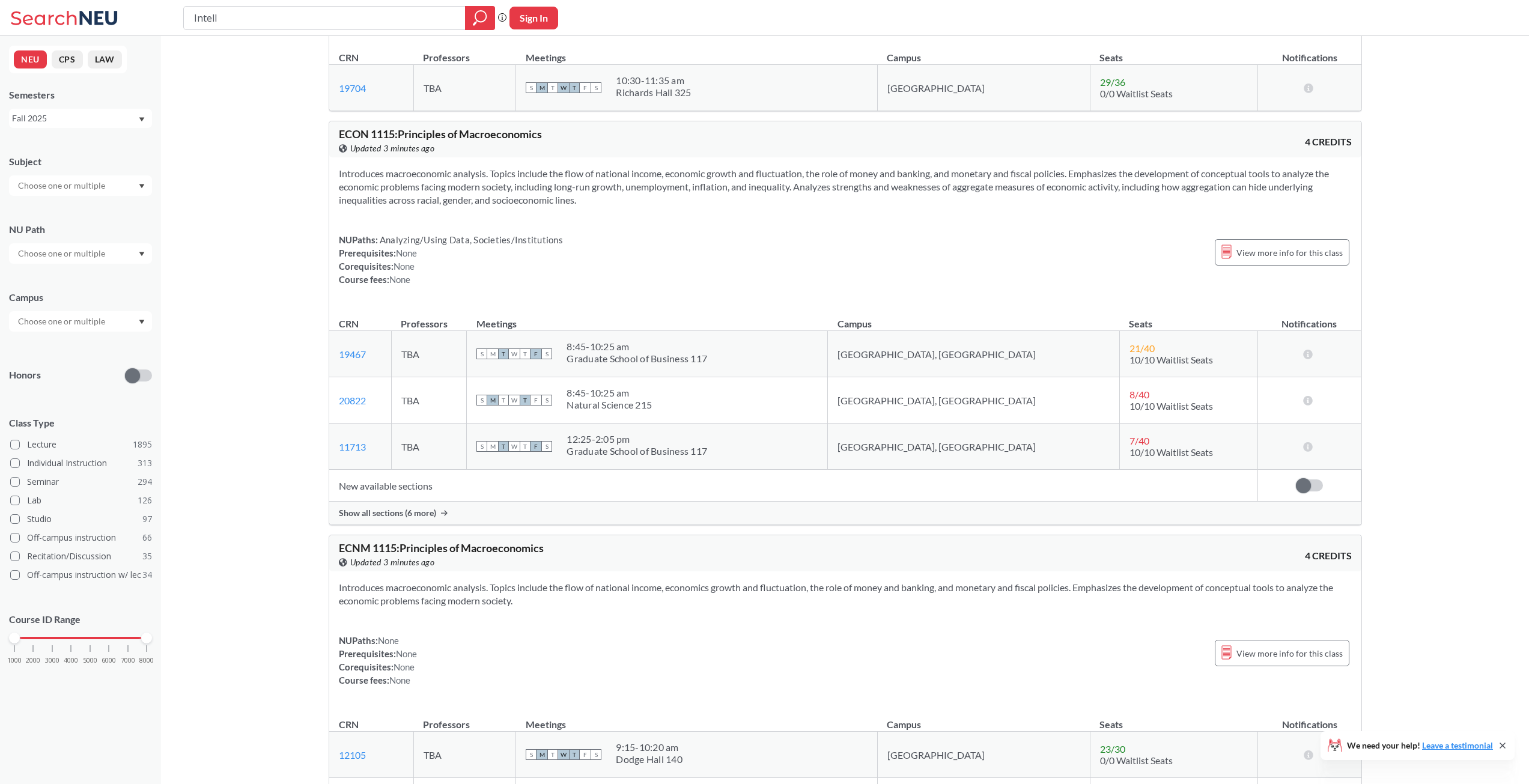
drag, startPoint x: 299, startPoint y: 441, endPoint x: 288, endPoint y: 781, distance: 340.2
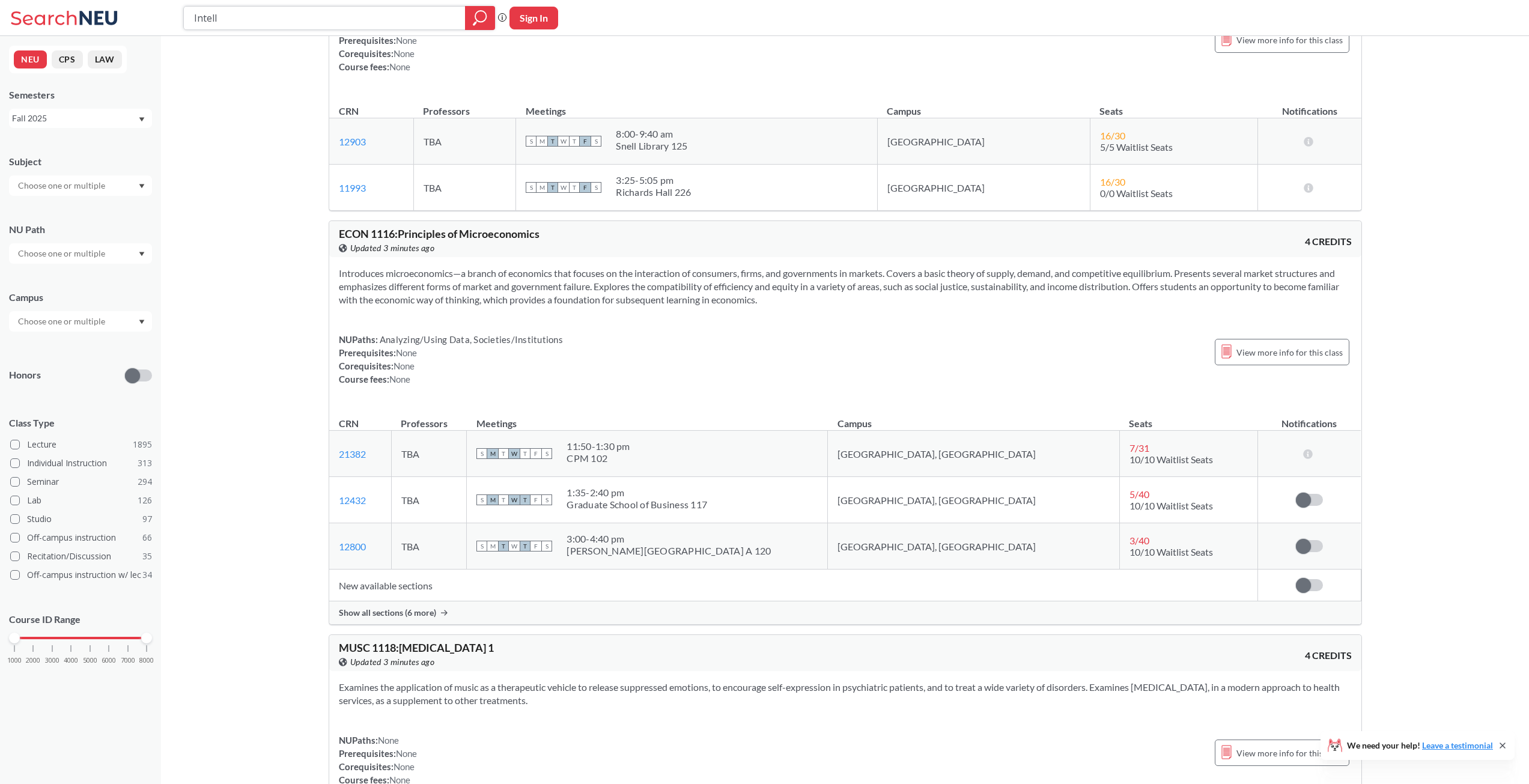
click at [276, 23] on input "Intell" at bounding box center [324, 17] width 264 height 20
type input "[GEOGRAPHIC_DATA]"
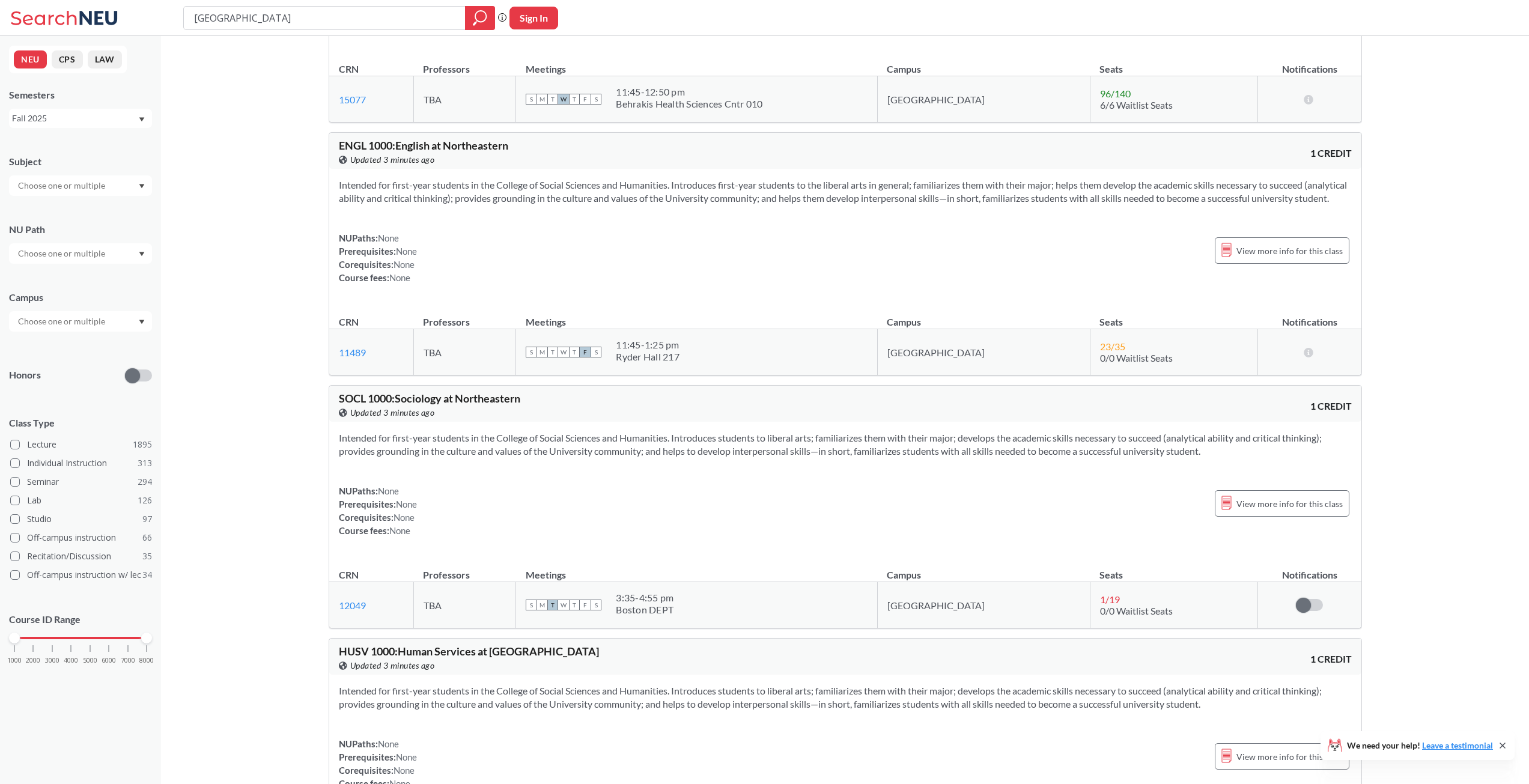
scroll to position [5587, 0]
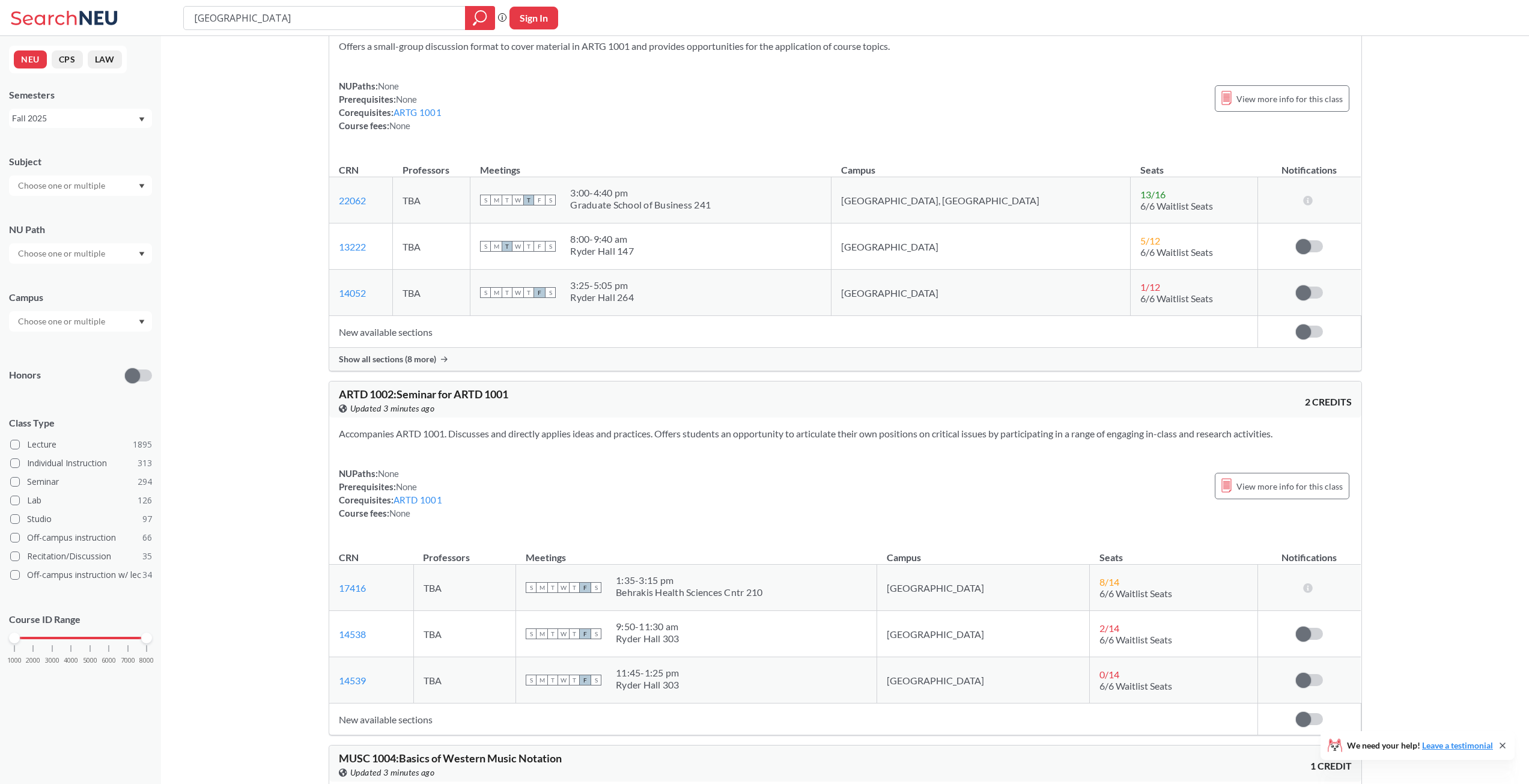
drag, startPoint x: 254, startPoint y: 422, endPoint x: 227, endPoint y: 621, distance: 200.8
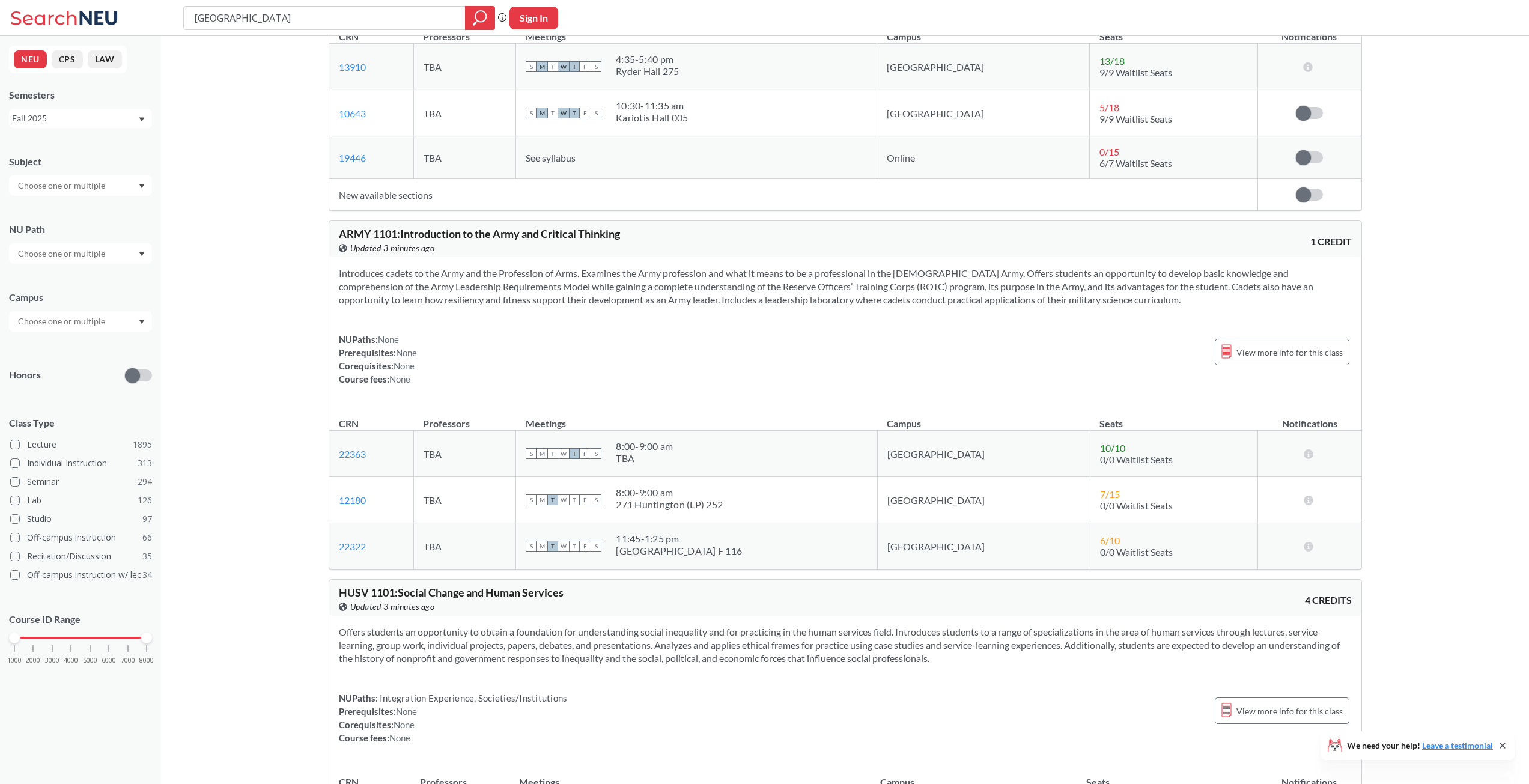
drag, startPoint x: 294, startPoint y: 413, endPoint x: 293, endPoint y: 677, distance: 264.0
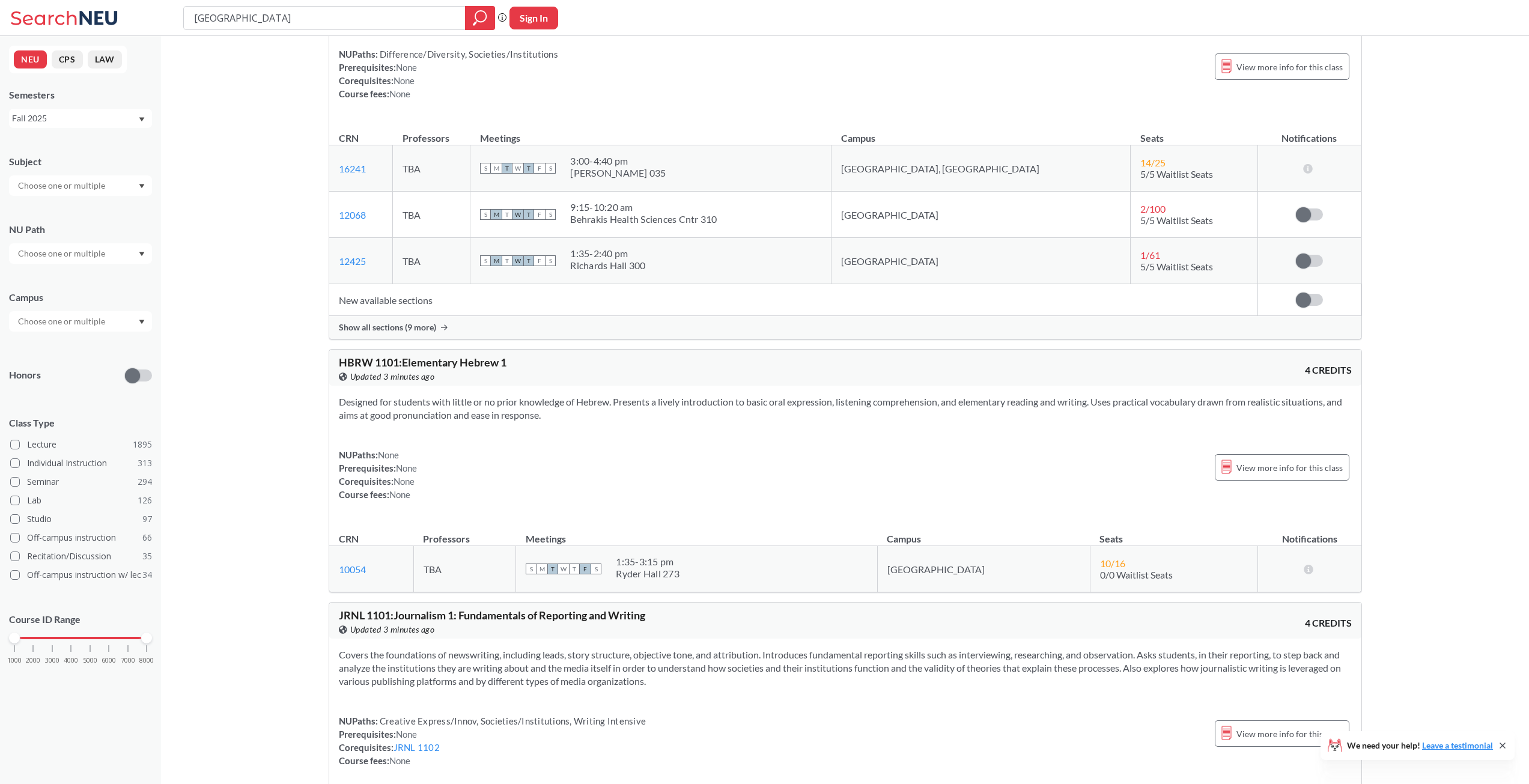
drag, startPoint x: 290, startPoint y: 397, endPoint x: 297, endPoint y: 678, distance: 281.1
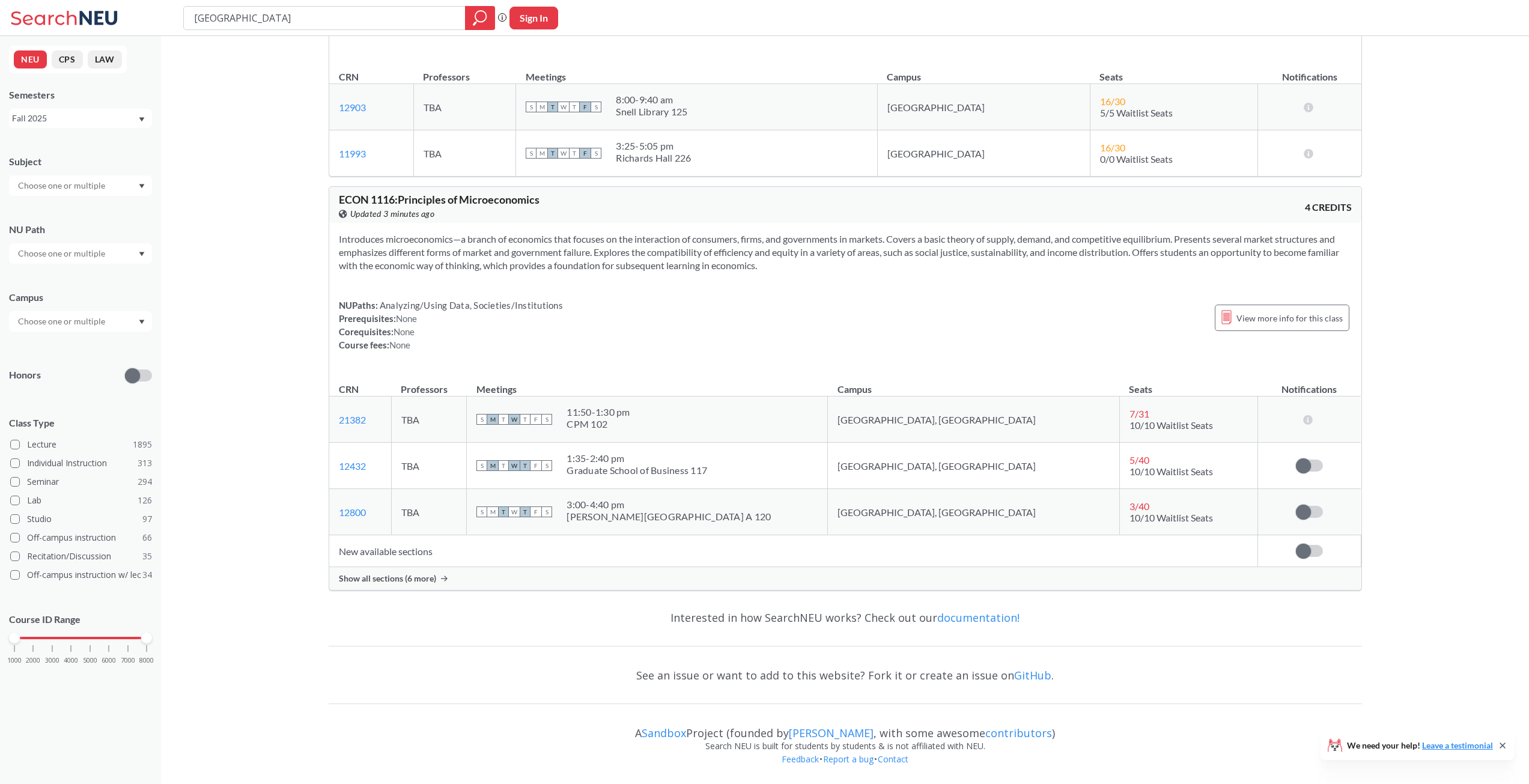
drag, startPoint x: 299, startPoint y: 386, endPoint x: 280, endPoint y: 794, distance: 408.4
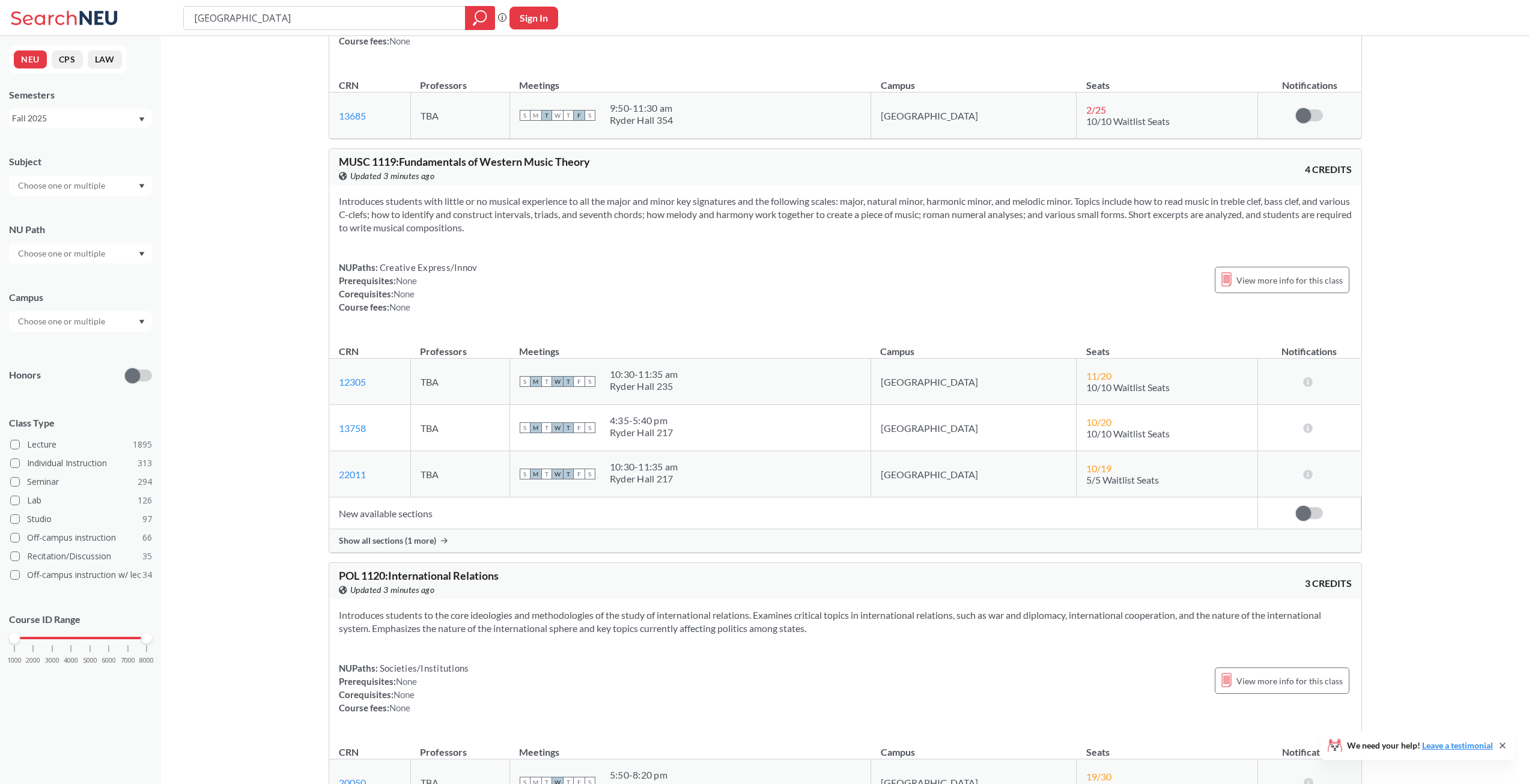
click at [379, 32] on div "Russia Phrase search guarantees the exact search appears in the results. Ex. If…" at bounding box center [764, 18] width 1529 height 36
click at [368, 24] on input "[GEOGRAPHIC_DATA]" at bounding box center [324, 17] width 264 height 20
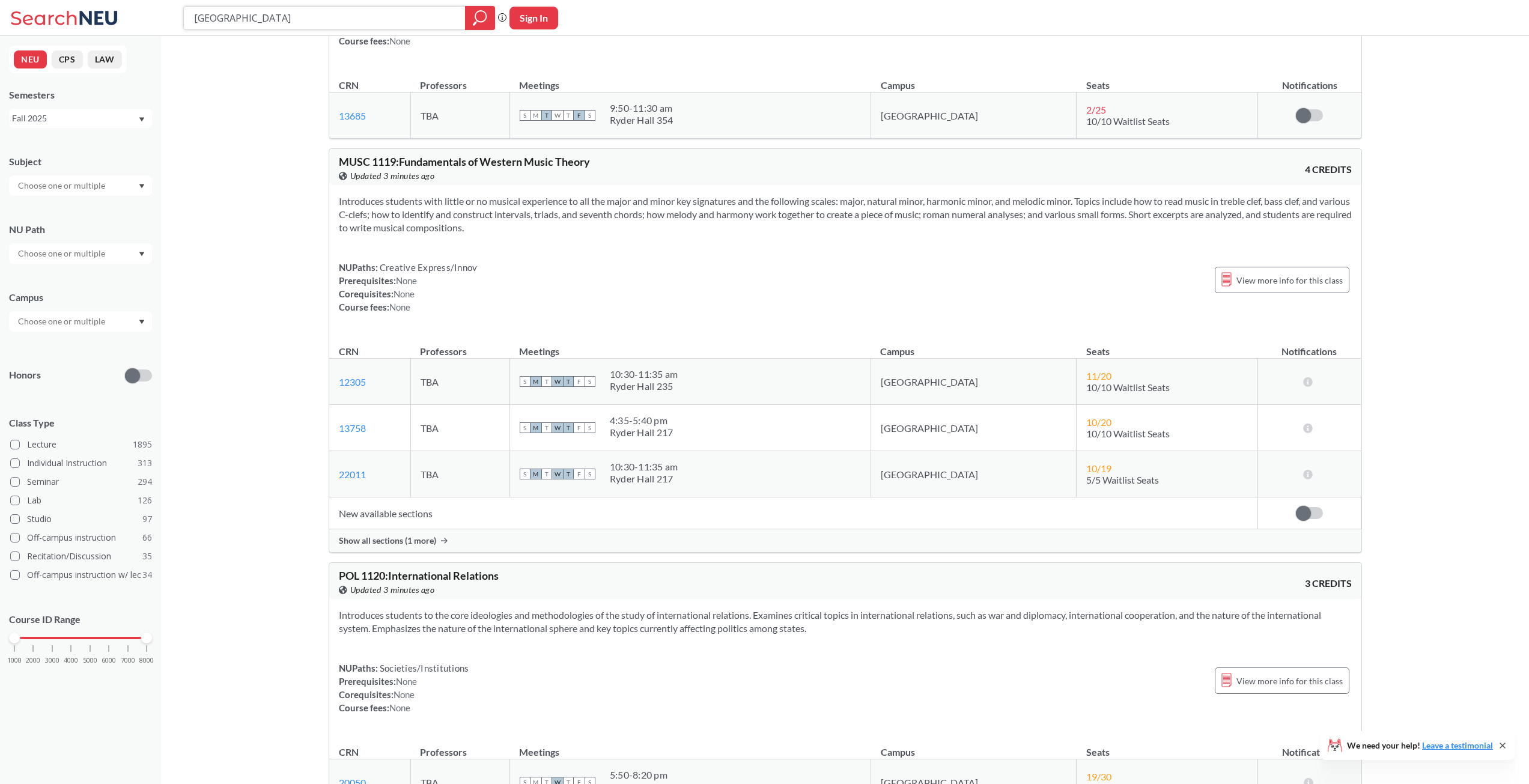
click at [349, 25] on input "[GEOGRAPHIC_DATA]" at bounding box center [324, 17] width 264 height 20
type input "R"
click at [98, 191] on input "text" at bounding box center [62, 186] width 101 height 15
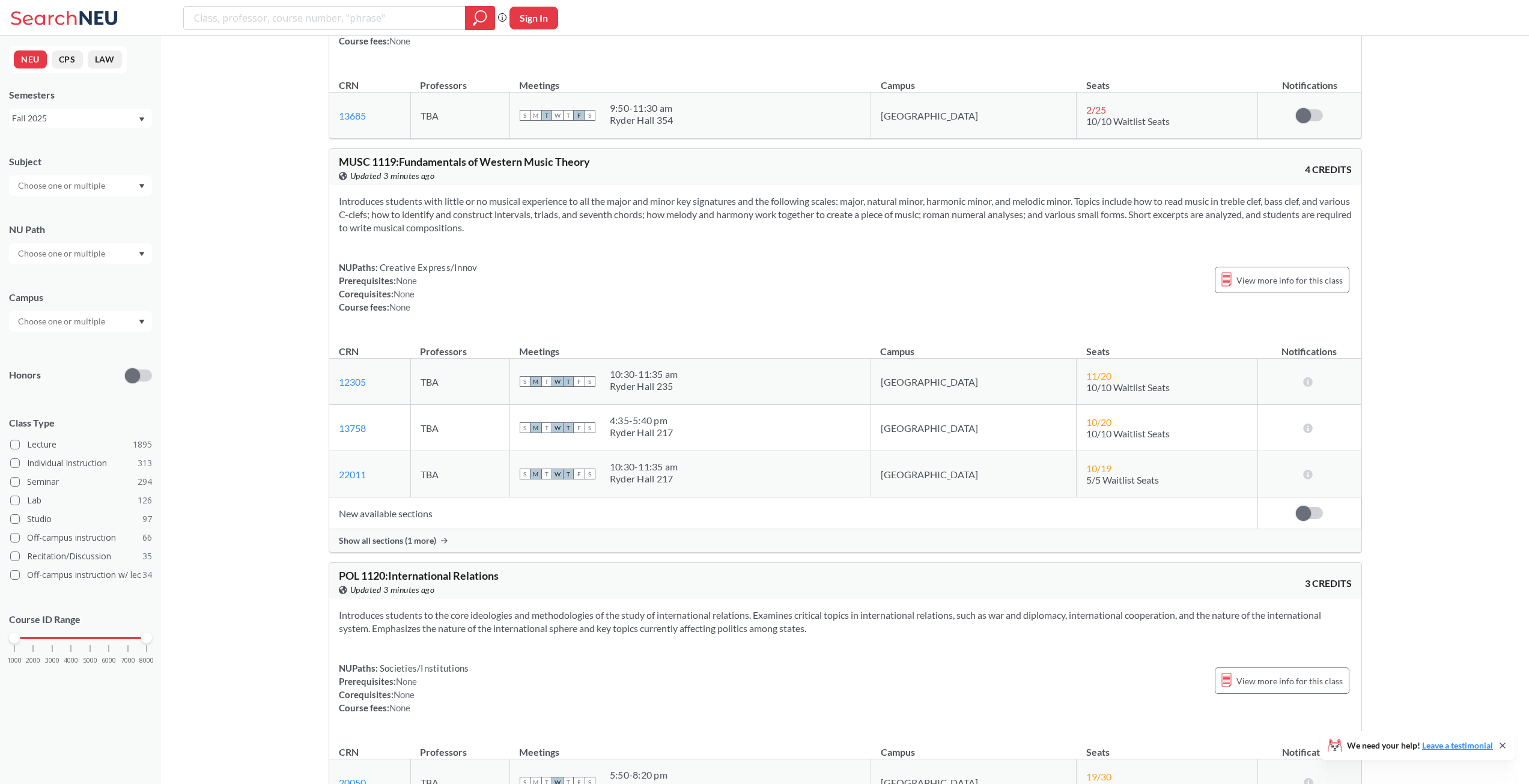
scroll to position [0, 0]
click at [84, 249] on input "text" at bounding box center [62, 253] width 101 height 15
click at [82, 183] on input "text" at bounding box center [62, 186] width 101 height 15
click at [239, 15] on input "search" at bounding box center [324, 17] width 264 height 20
paste input "Security, Culture, Power"
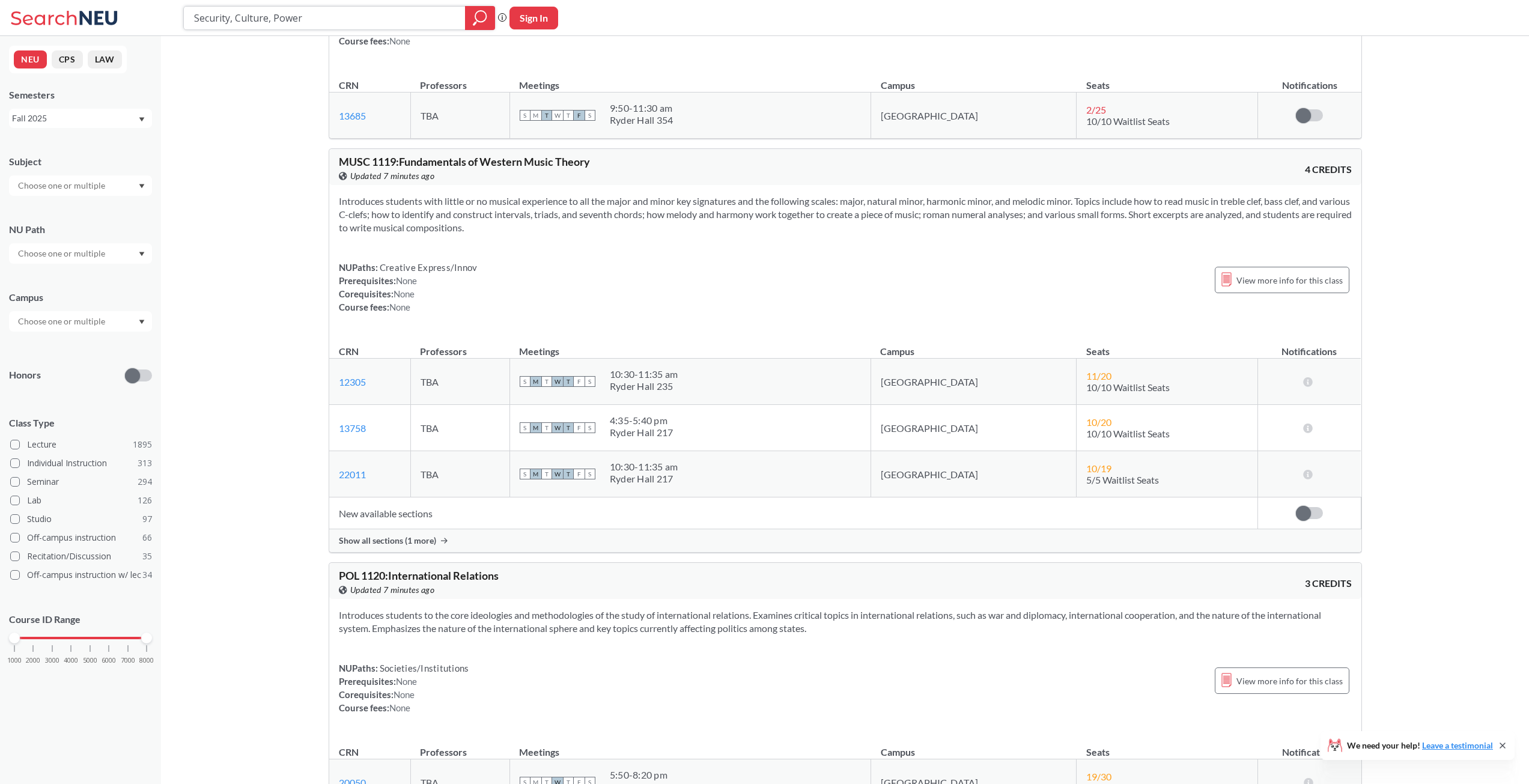
type input "Security, Culture, Power"
click at [483, 15] on icon "magnifying glass" at bounding box center [480, 18] width 15 height 17
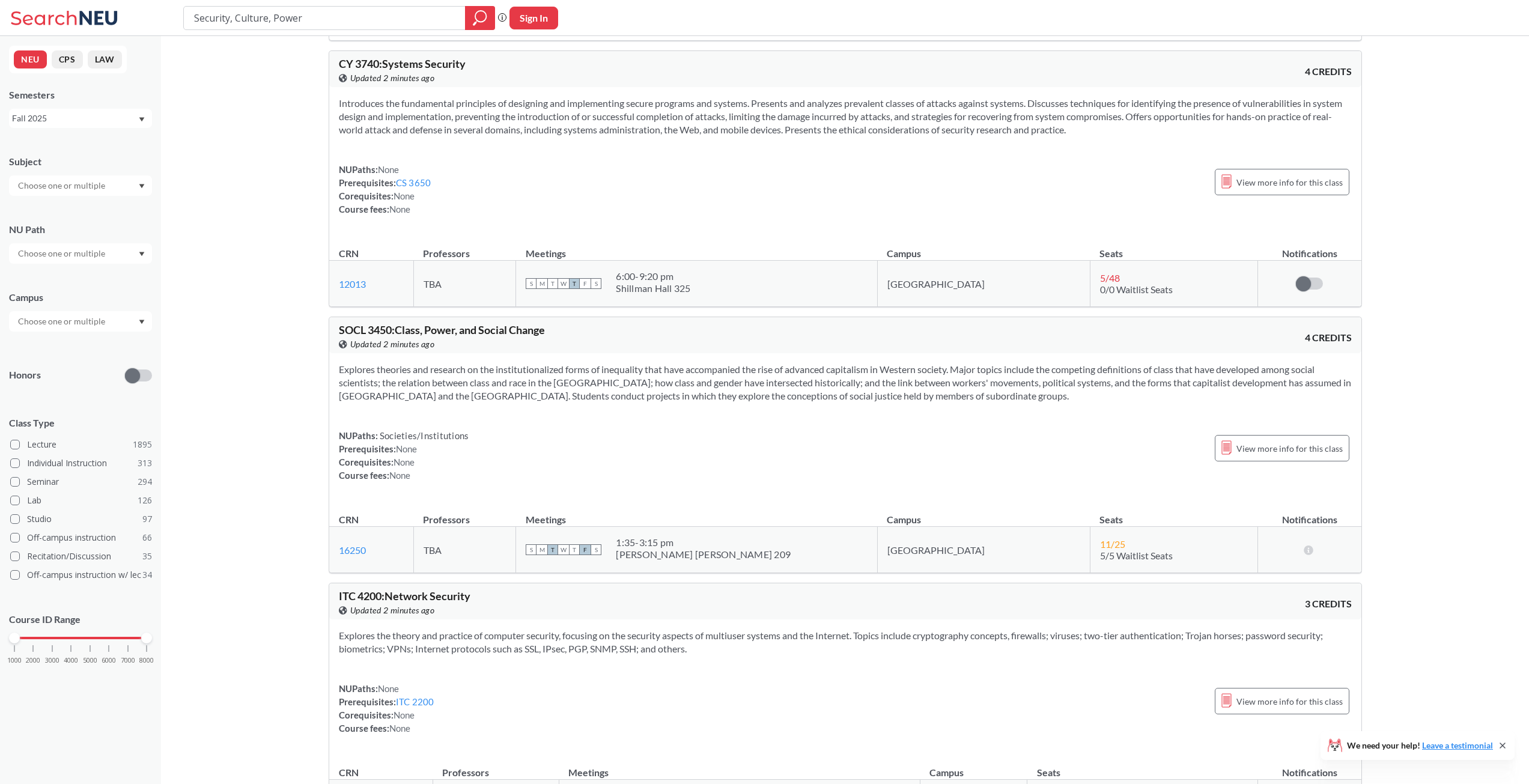
scroll to position [1922, 0]
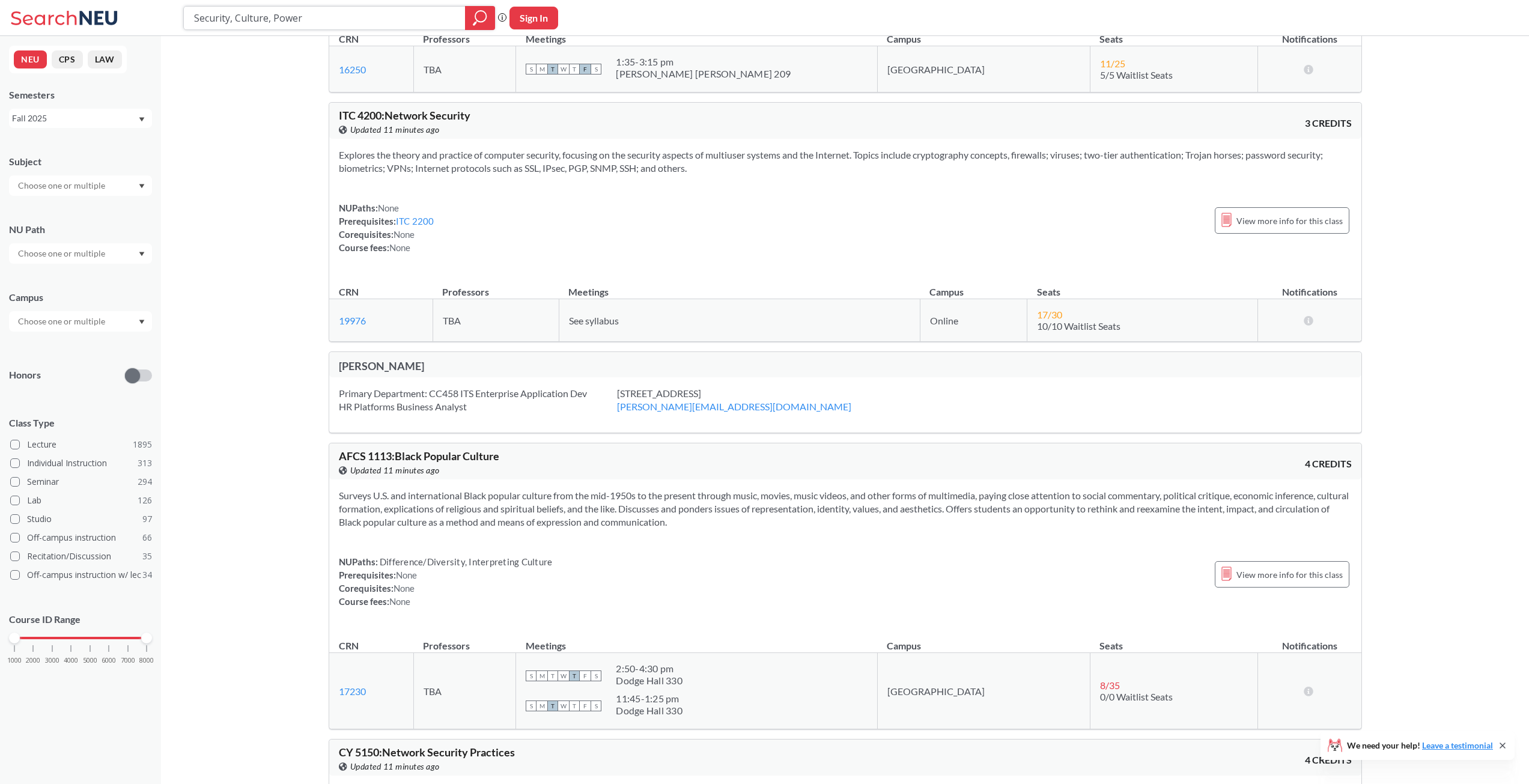
click at [302, 25] on input "Security, Culture, Power" at bounding box center [324, 17] width 264 height 20
click at [69, 187] on input "text" at bounding box center [62, 186] width 101 height 15
type input "INTL"
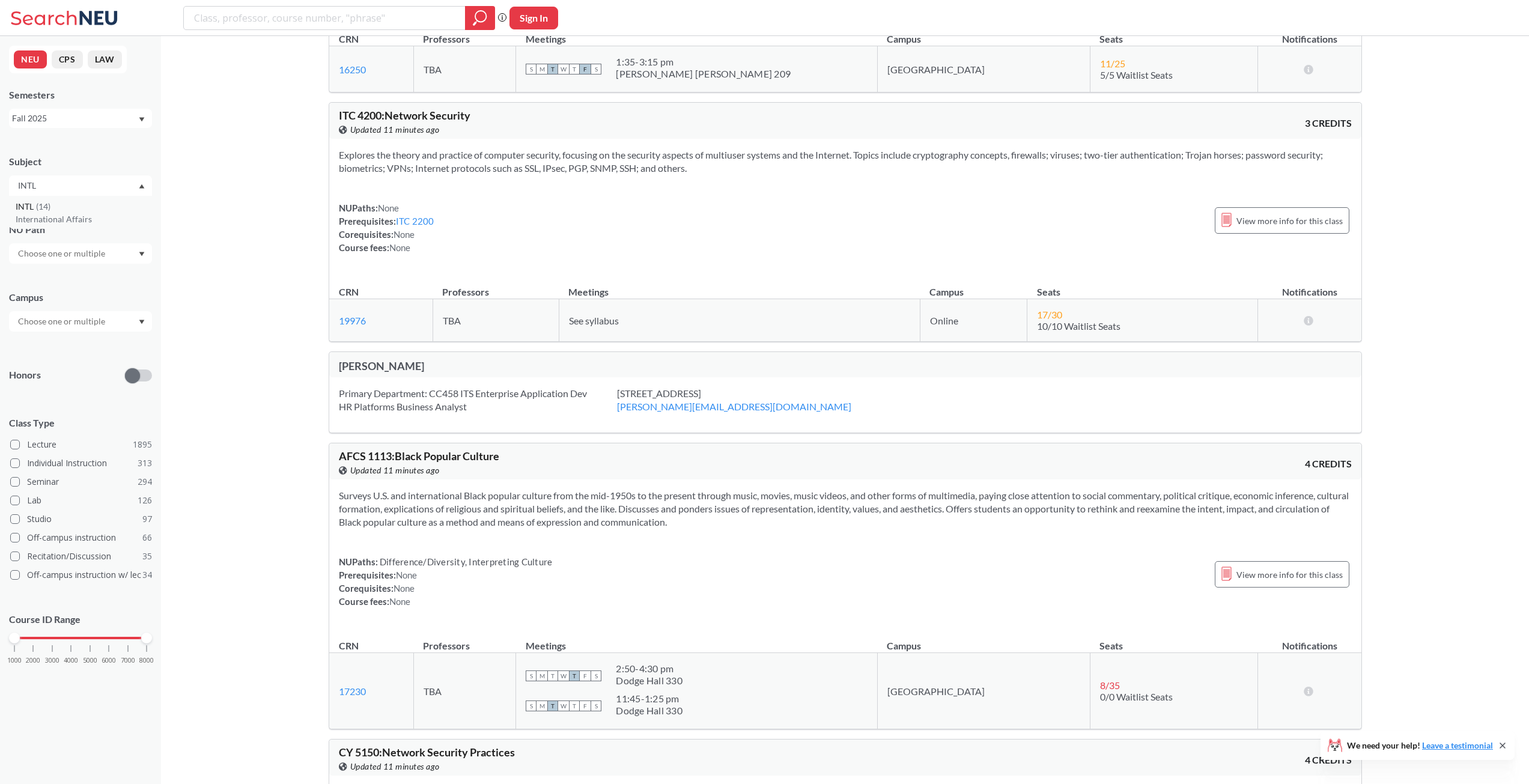
click at [71, 214] on p "International Affairs" at bounding box center [83, 219] width 136 height 12
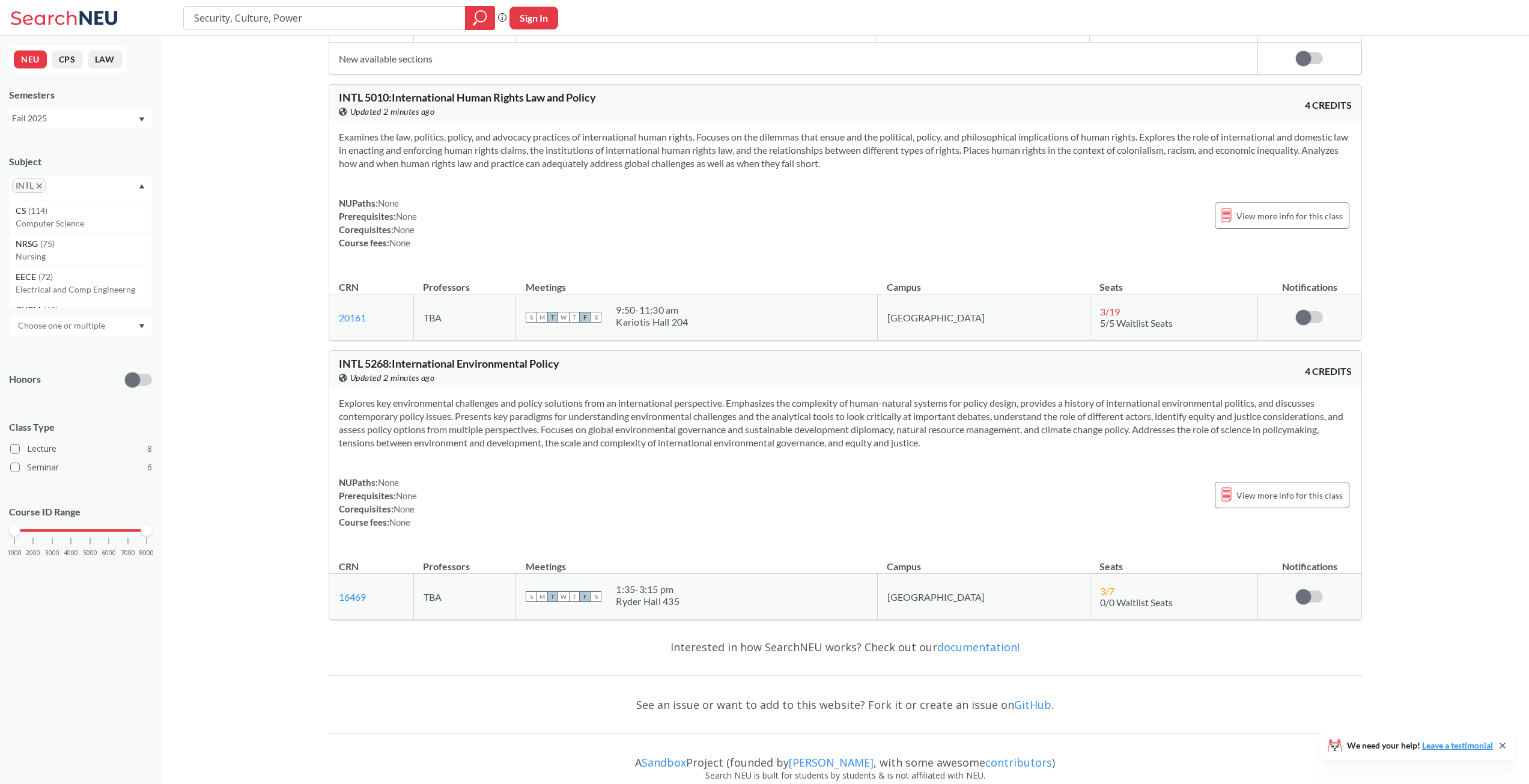
scroll to position [3545, 0]
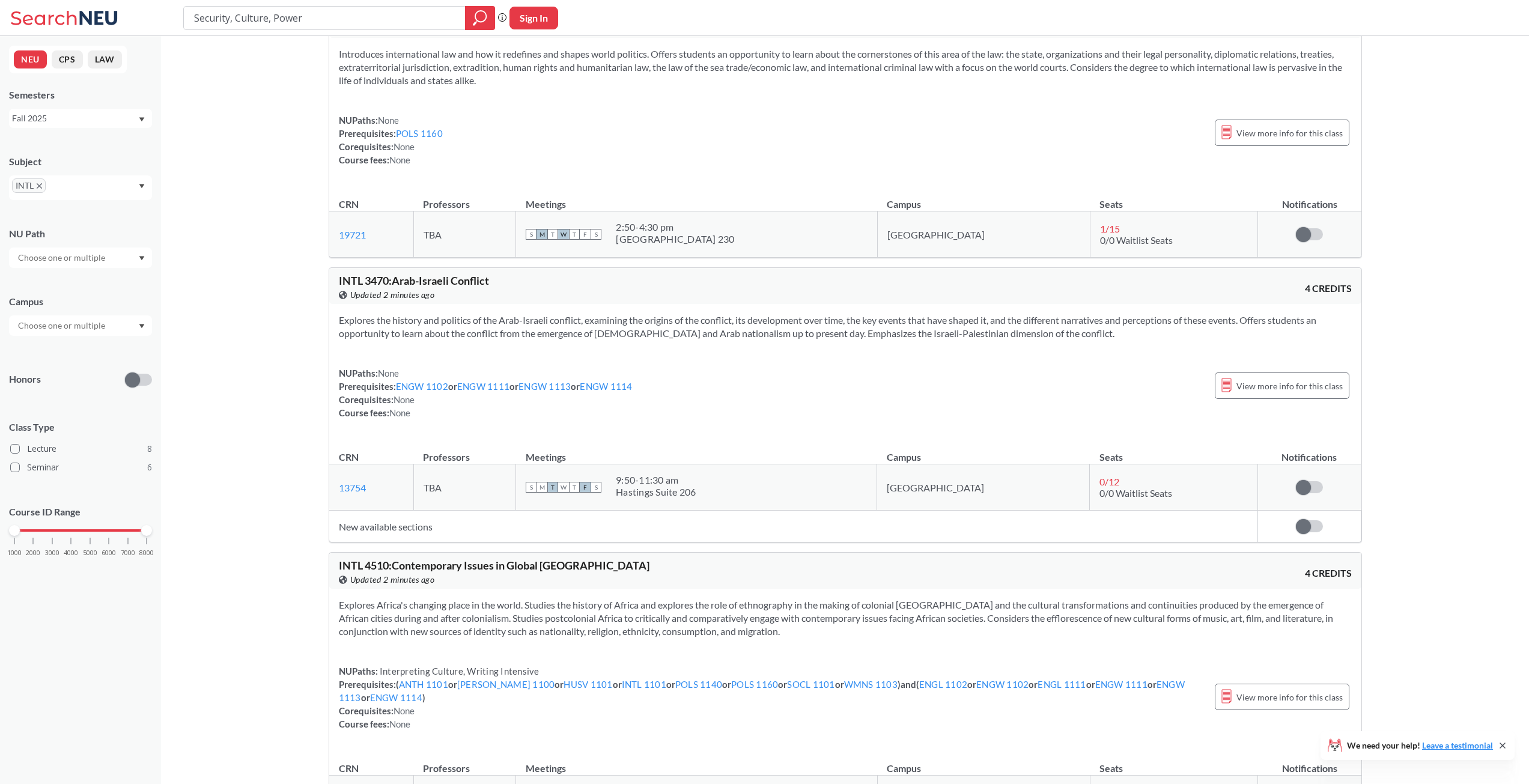
drag, startPoint x: 292, startPoint y: 485, endPoint x: 344, endPoint y: 335, distance: 158.8
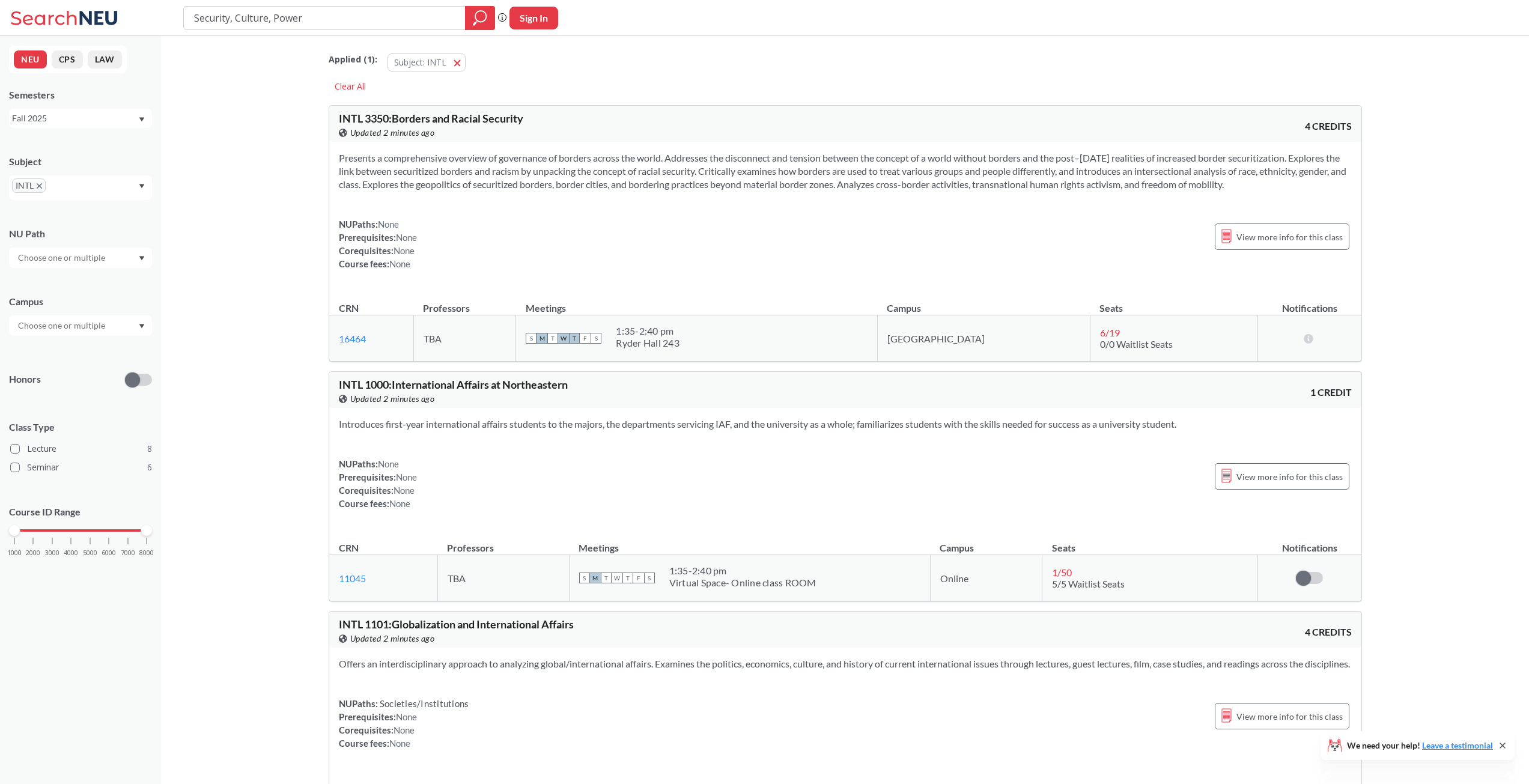
scroll to position [0, 0]
click at [456, 62] on button "Subject: INTL INTL" at bounding box center [427, 63] width 78 height 18
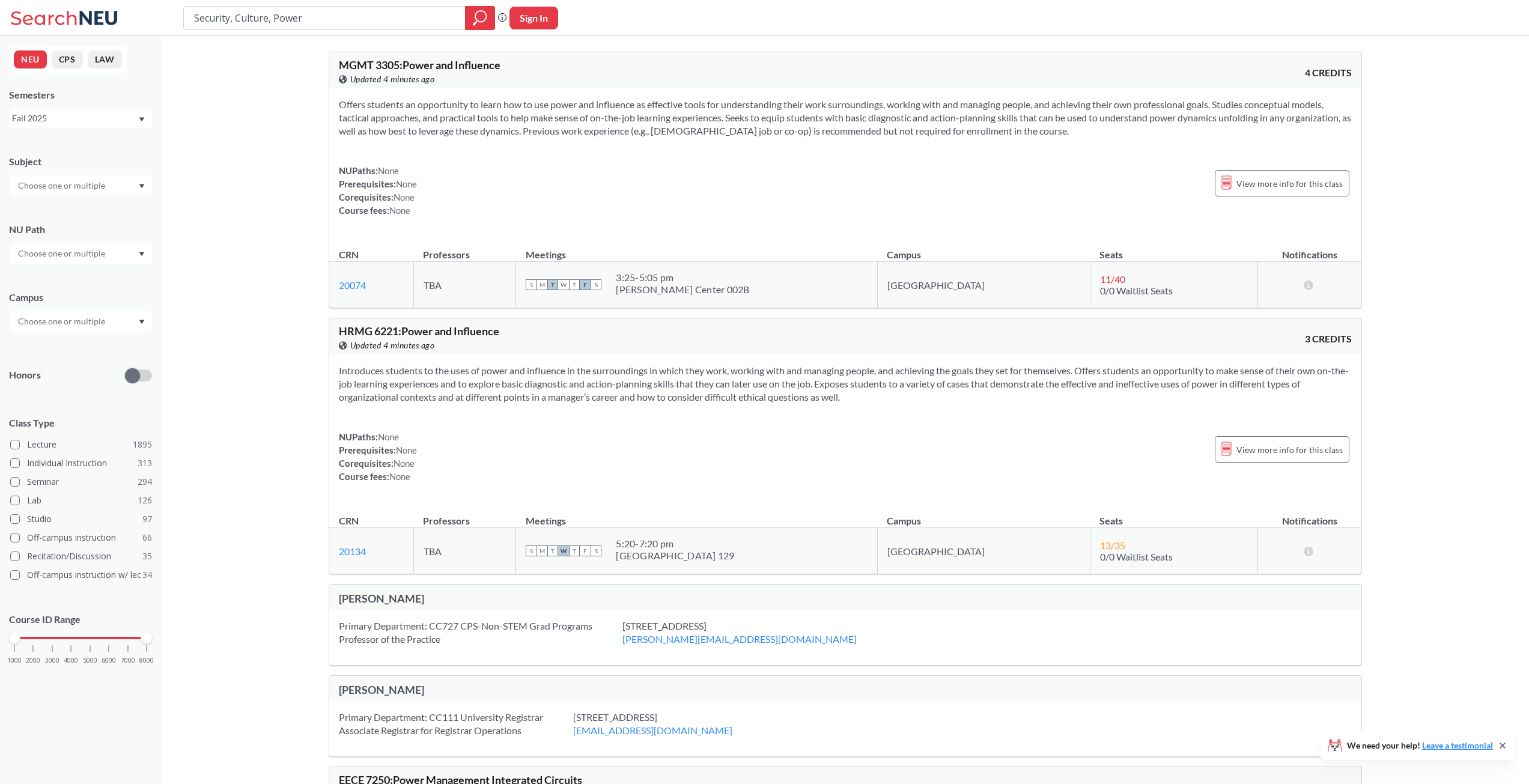
click at [74, 181] on input "text" at bounding box center [62, 186] width 101 height 15
type input "HIST"
click at [66, 208] on div "HIST ( 48 )" at bounding box center [83, 206] width 136 height 13
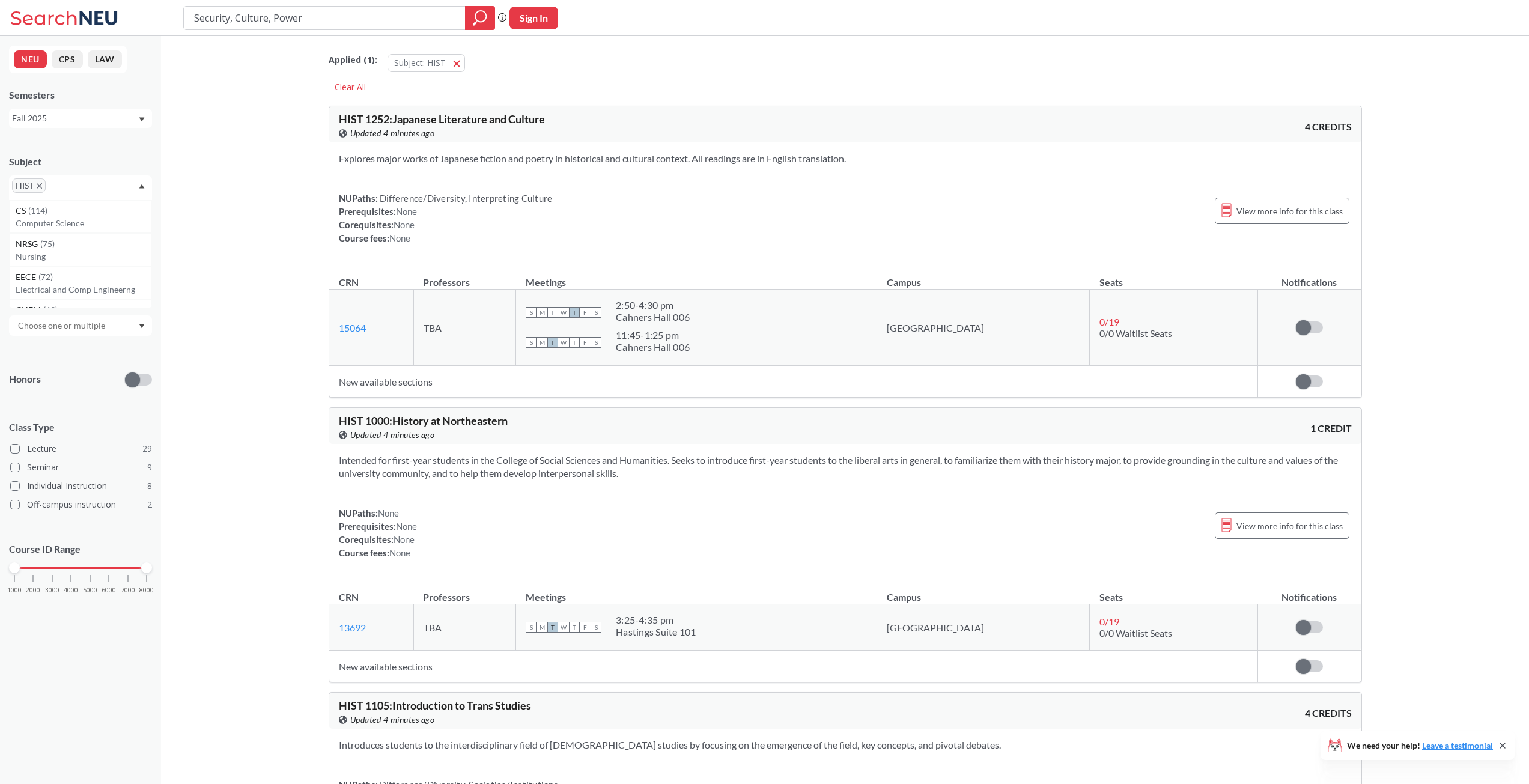
click at [373, 25] on input "Security, Culture, Power" at bounding box center [324, 17] width 264 height 20
click at [375, 25] on input "Security, Culture, Power" at bounding box center [324, 17] width 264 height 20
click at [380, 28] on input "Security, Culture, Power" at bounding box center [324, 17] width 264 height 20
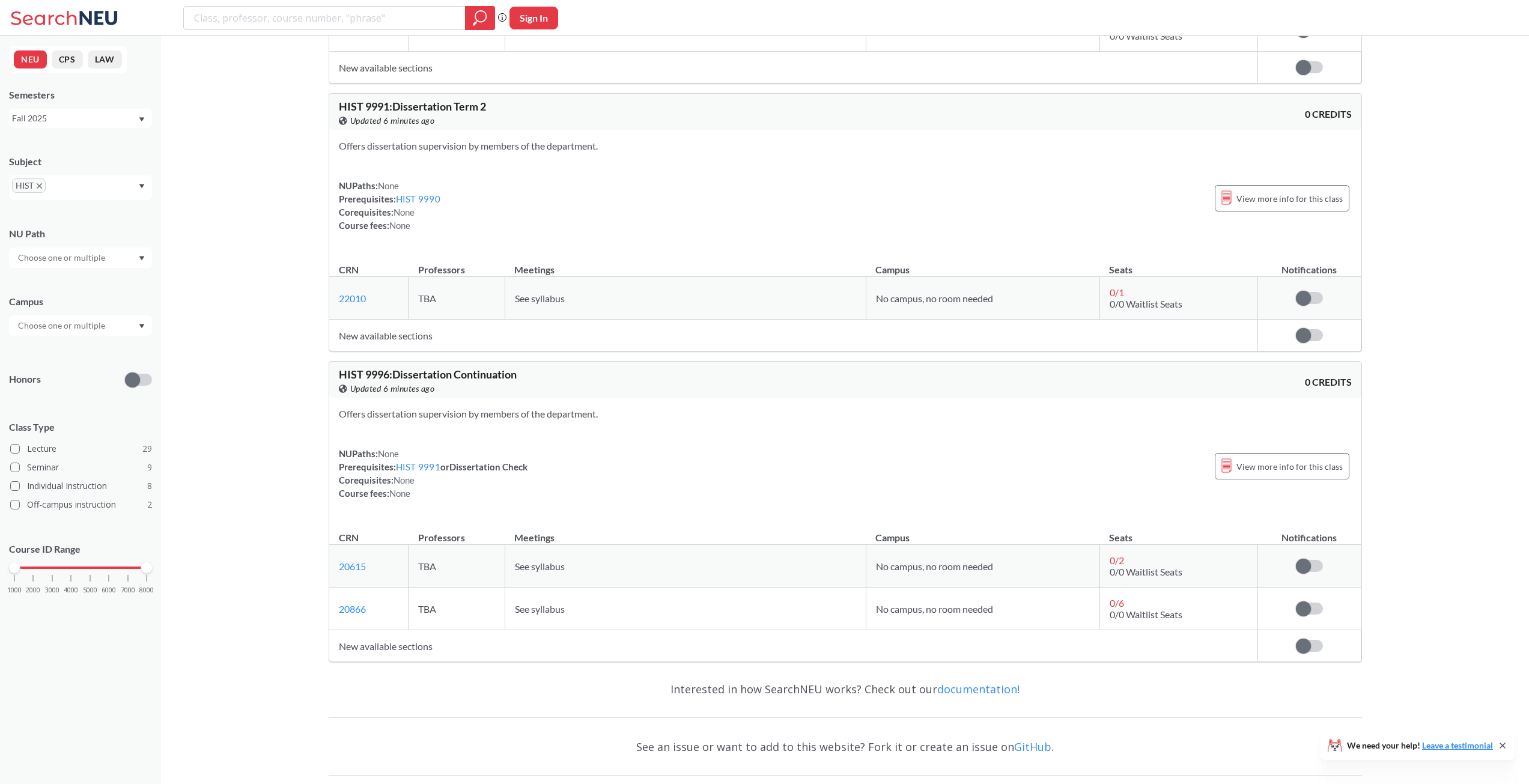
scroll to position [13037, 0]
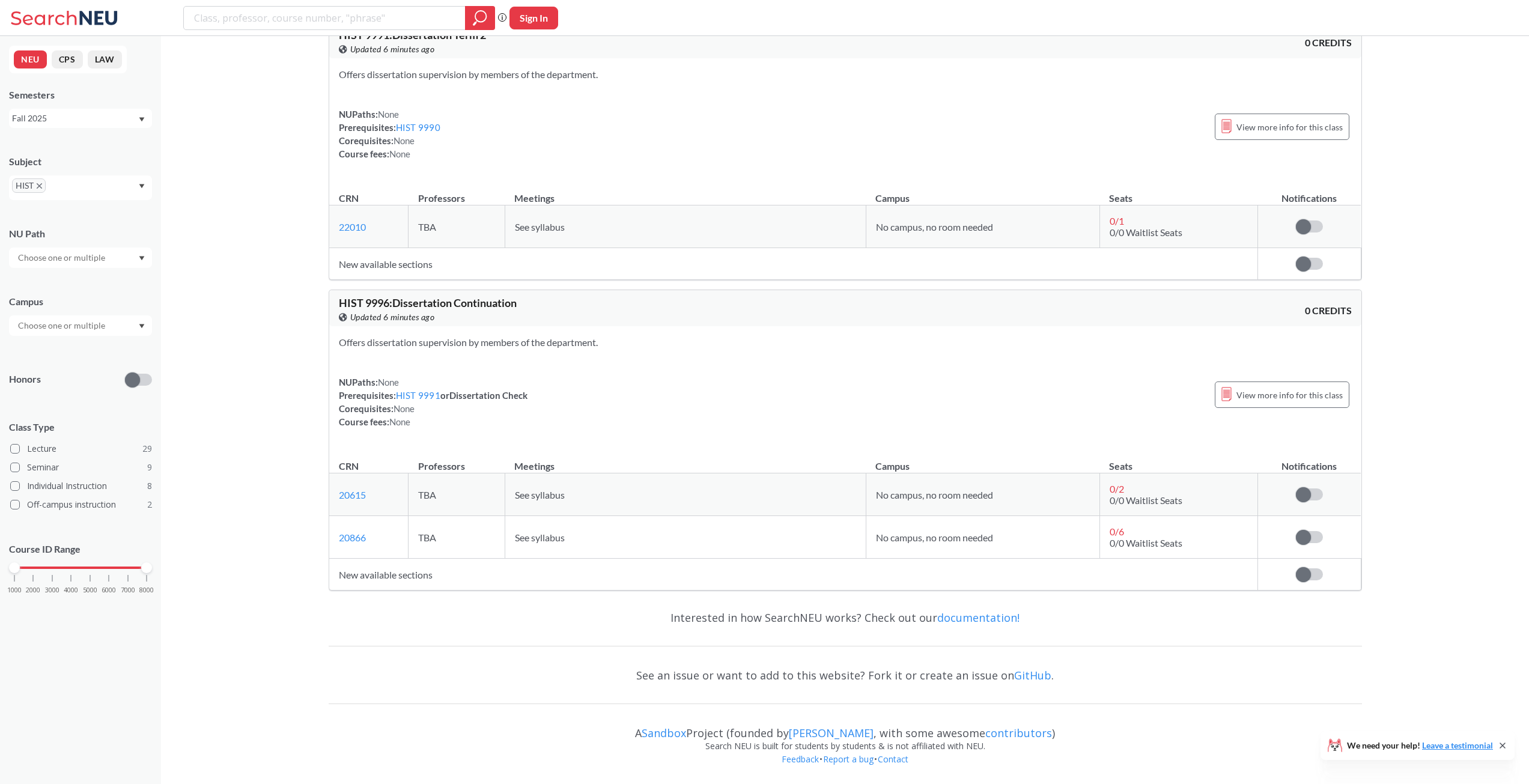
click at [38, 184] on icon "X to remove pill" at bounding box center [40, 186] width 6 height 6
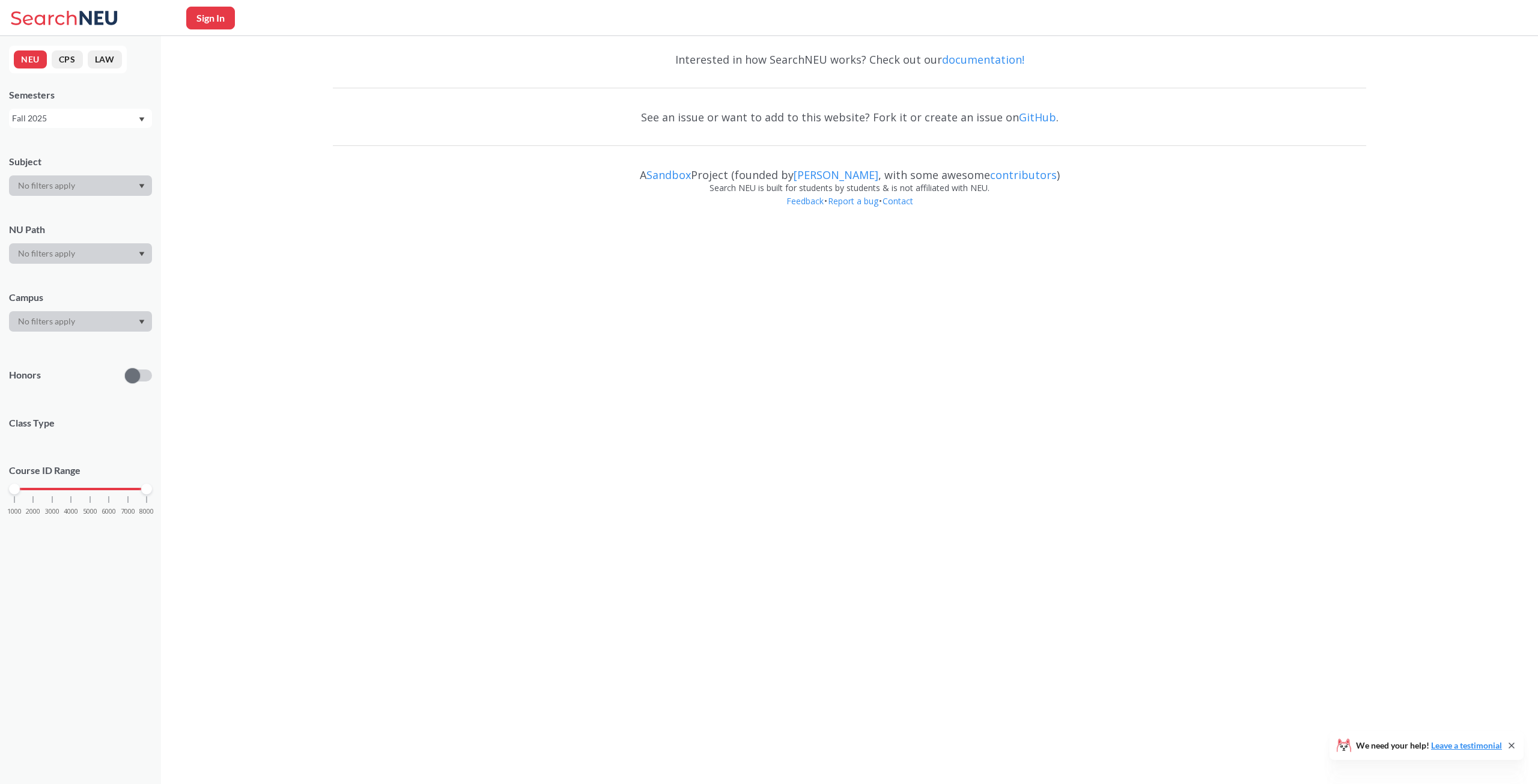
click at [44, 185] on div at bounding box center [80, 185] width 143 height 20
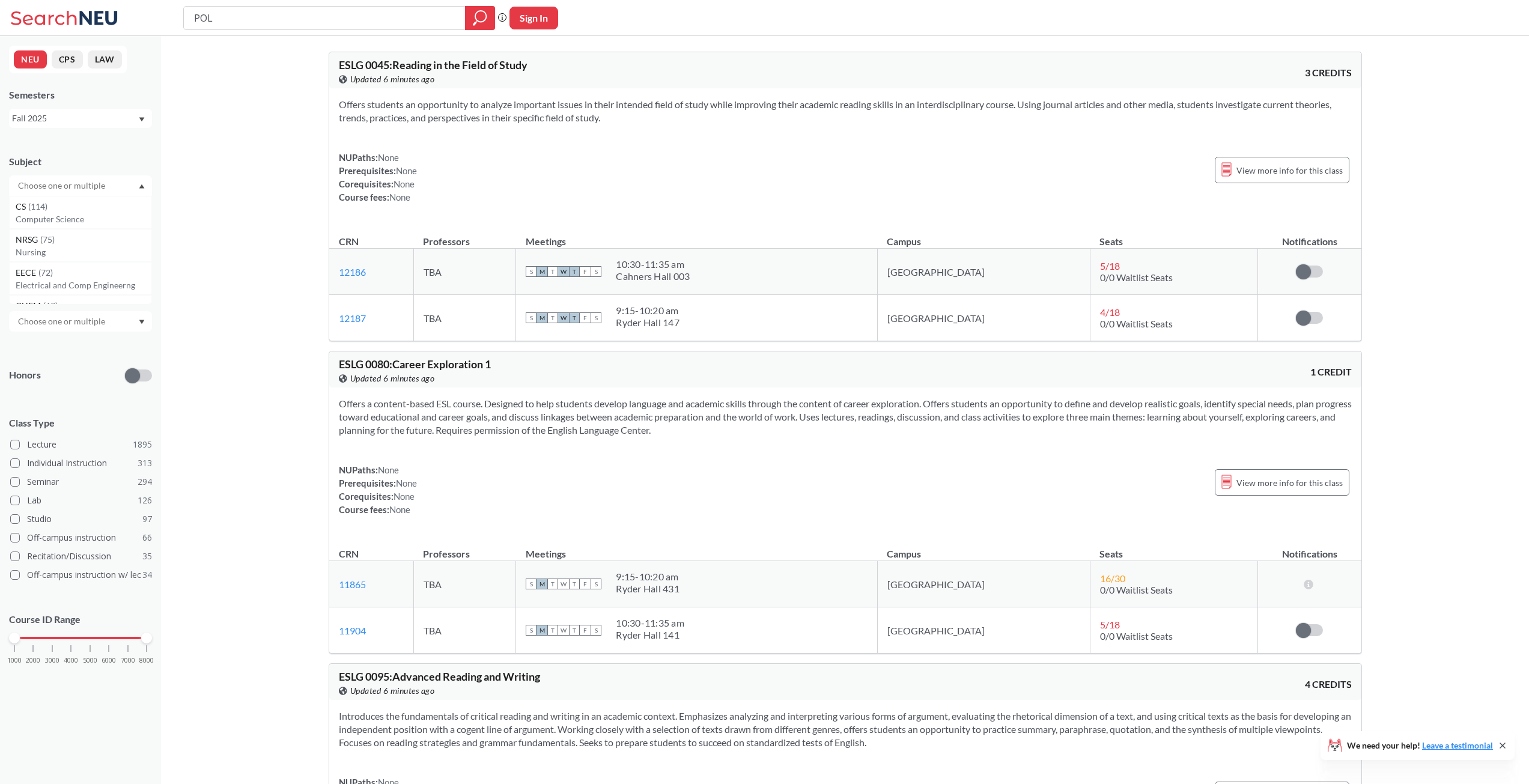
type input "POLS"
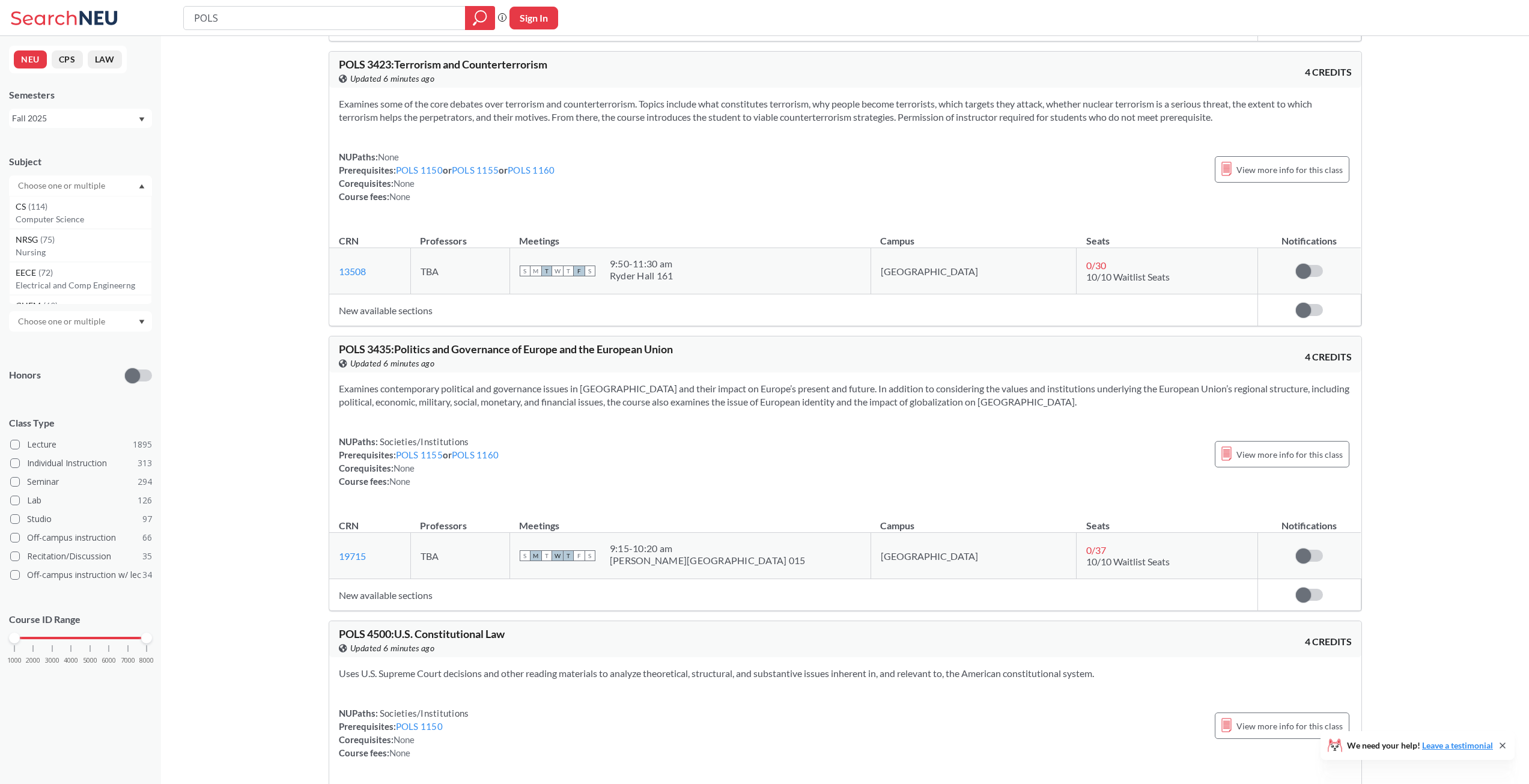
scroll to position [4867, 0]
click at [377, 64] on span "POLS 3423 : Terrorism and Counterterrorism" at bounding box center [443, 63] width 209 height 13
copy span "3423"
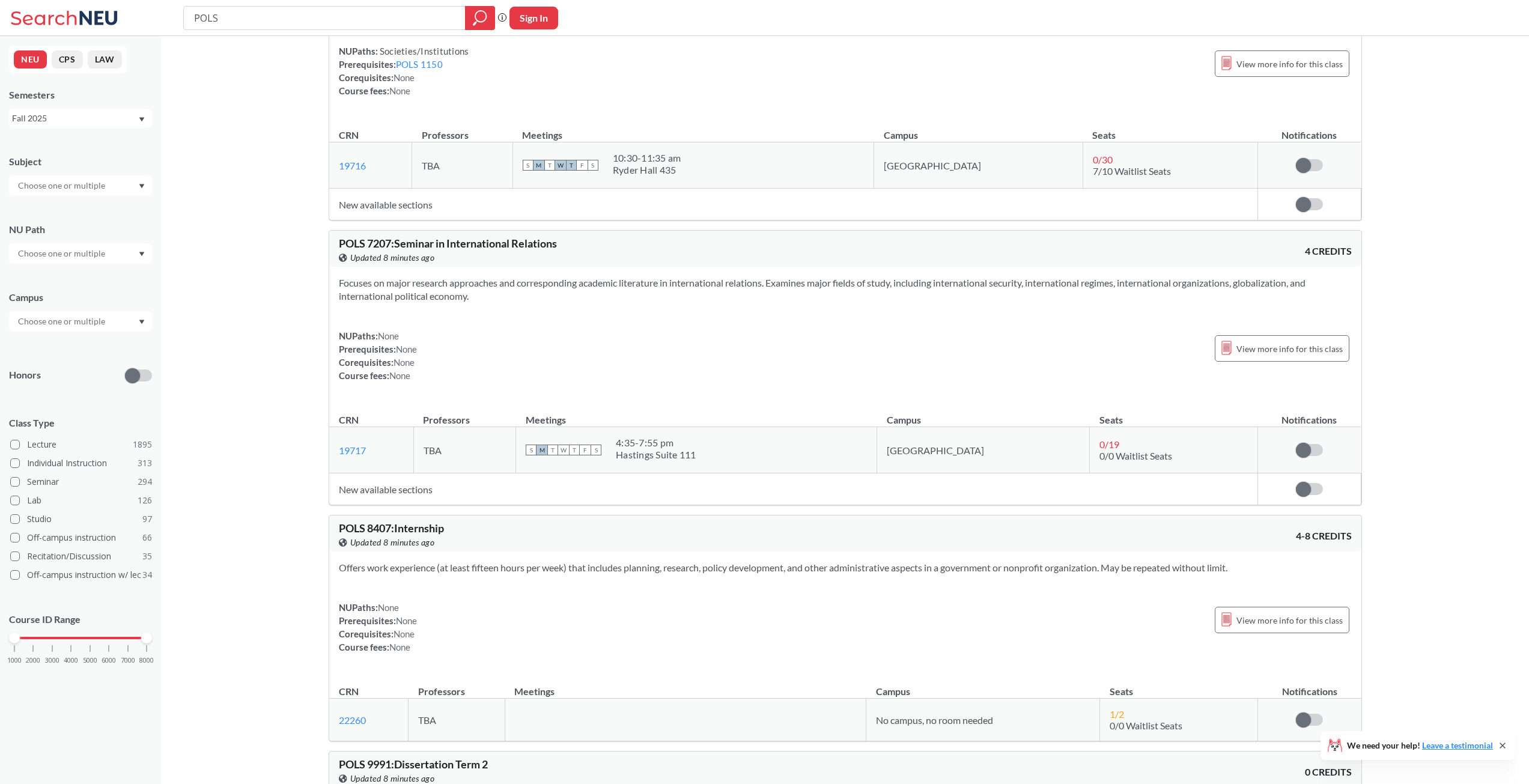
scroll to position [5707, 0]
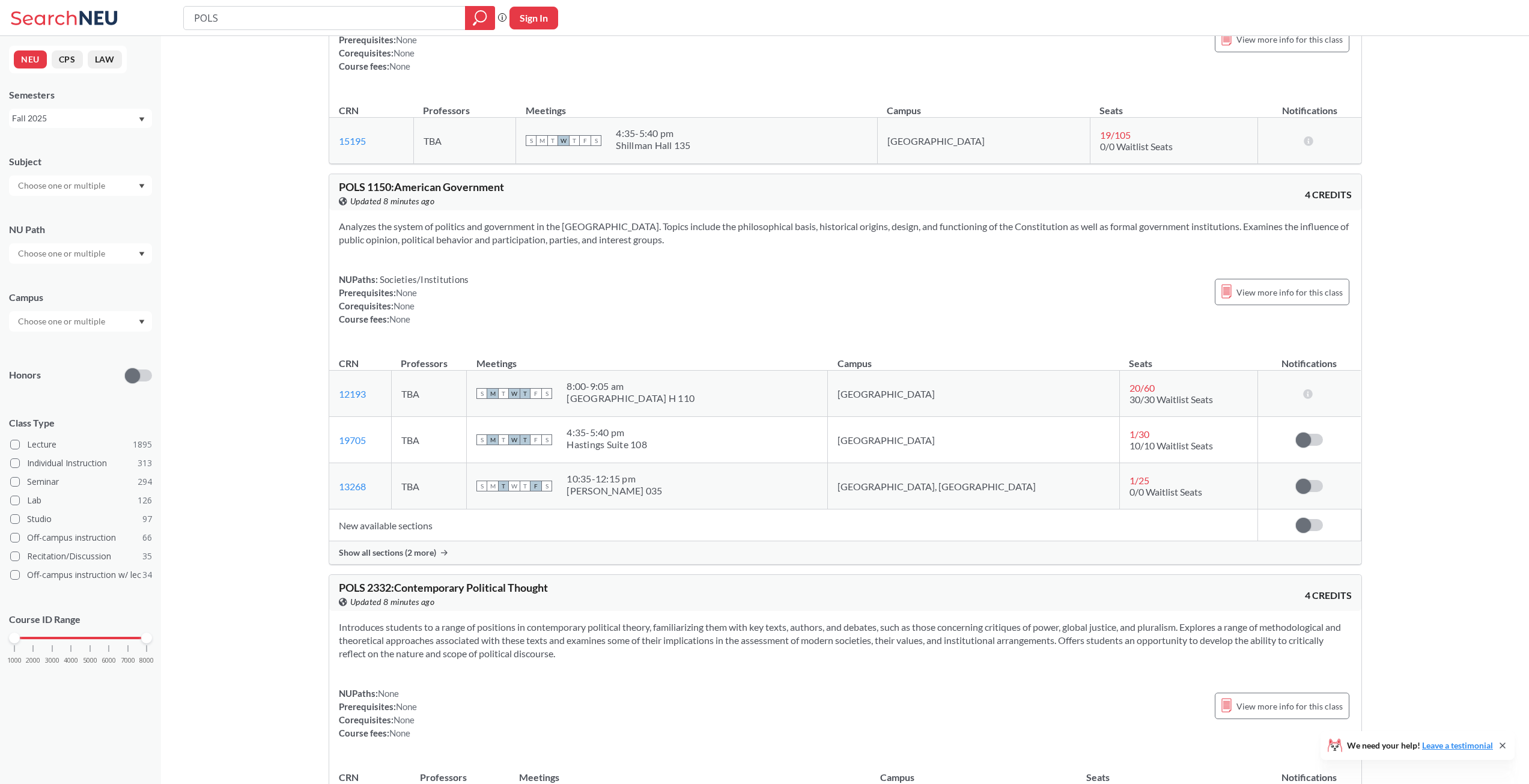
drag, startPoint x: 298, startPoint y: 449, endPoint x: 318, endPoint y: 460, distance: 22.8
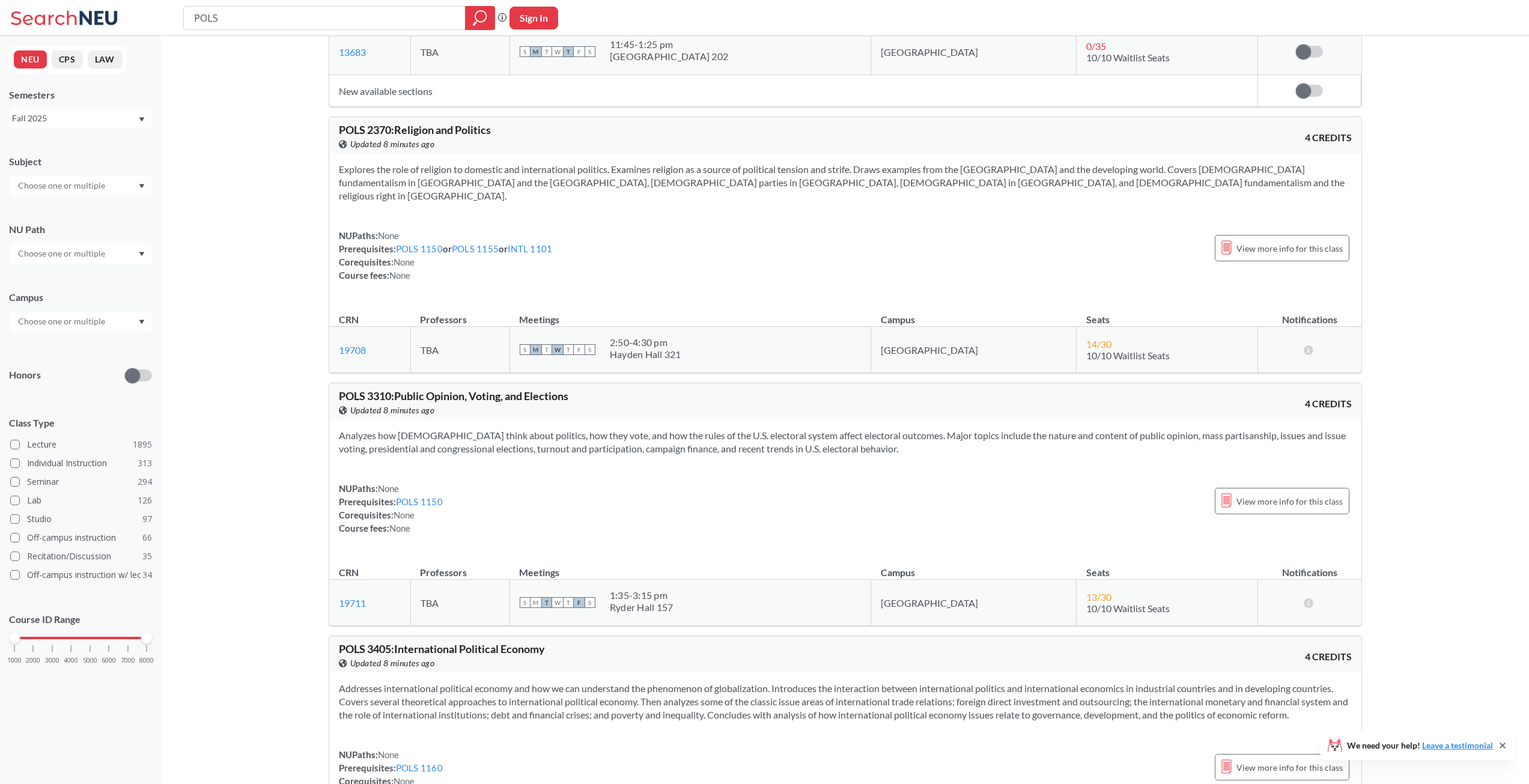
drag, startPoint x: 320, startPoint y: 455, endPoint x: 328, endPoint y: 475, distance: 21.5
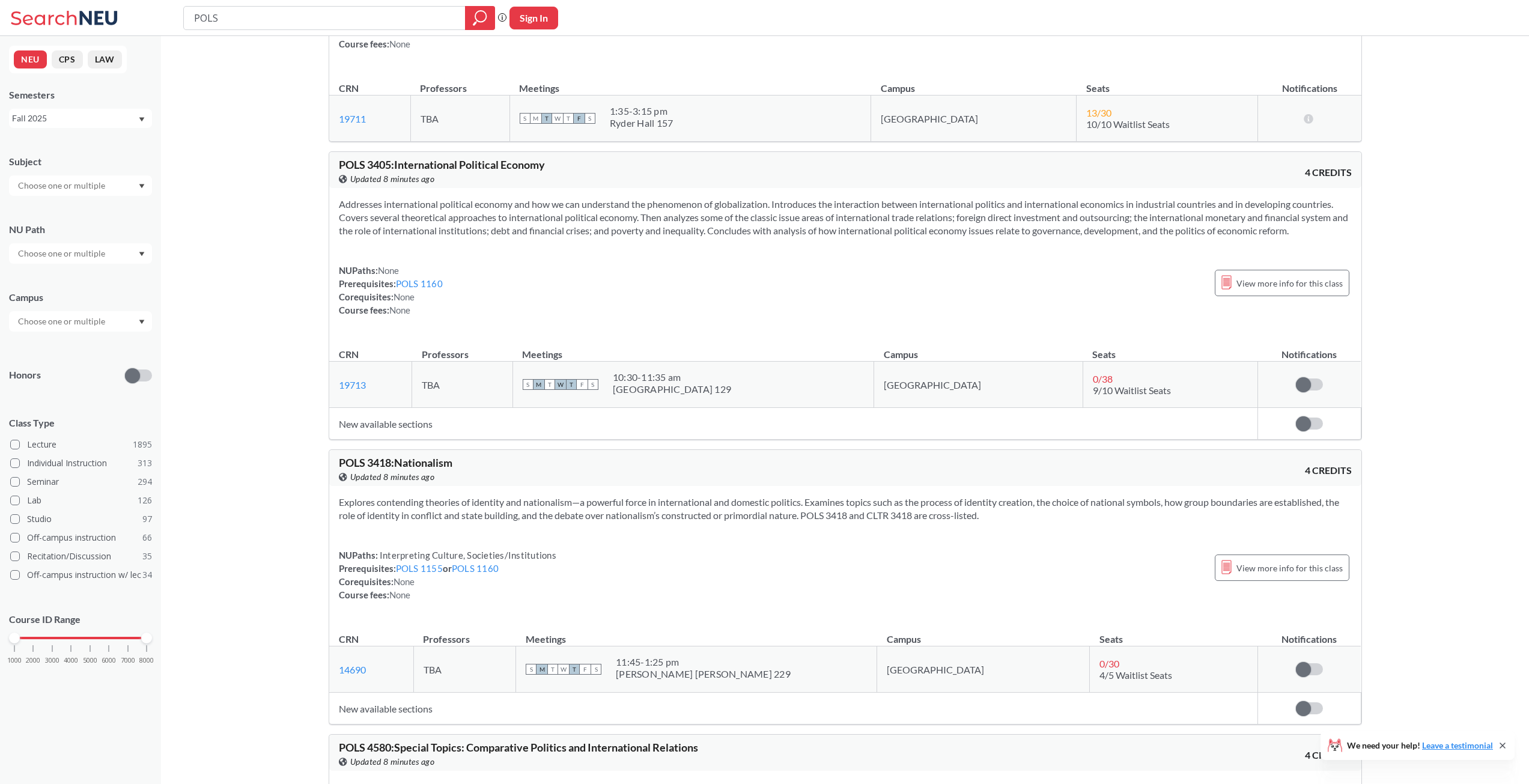
scroll to position [7950, 0]
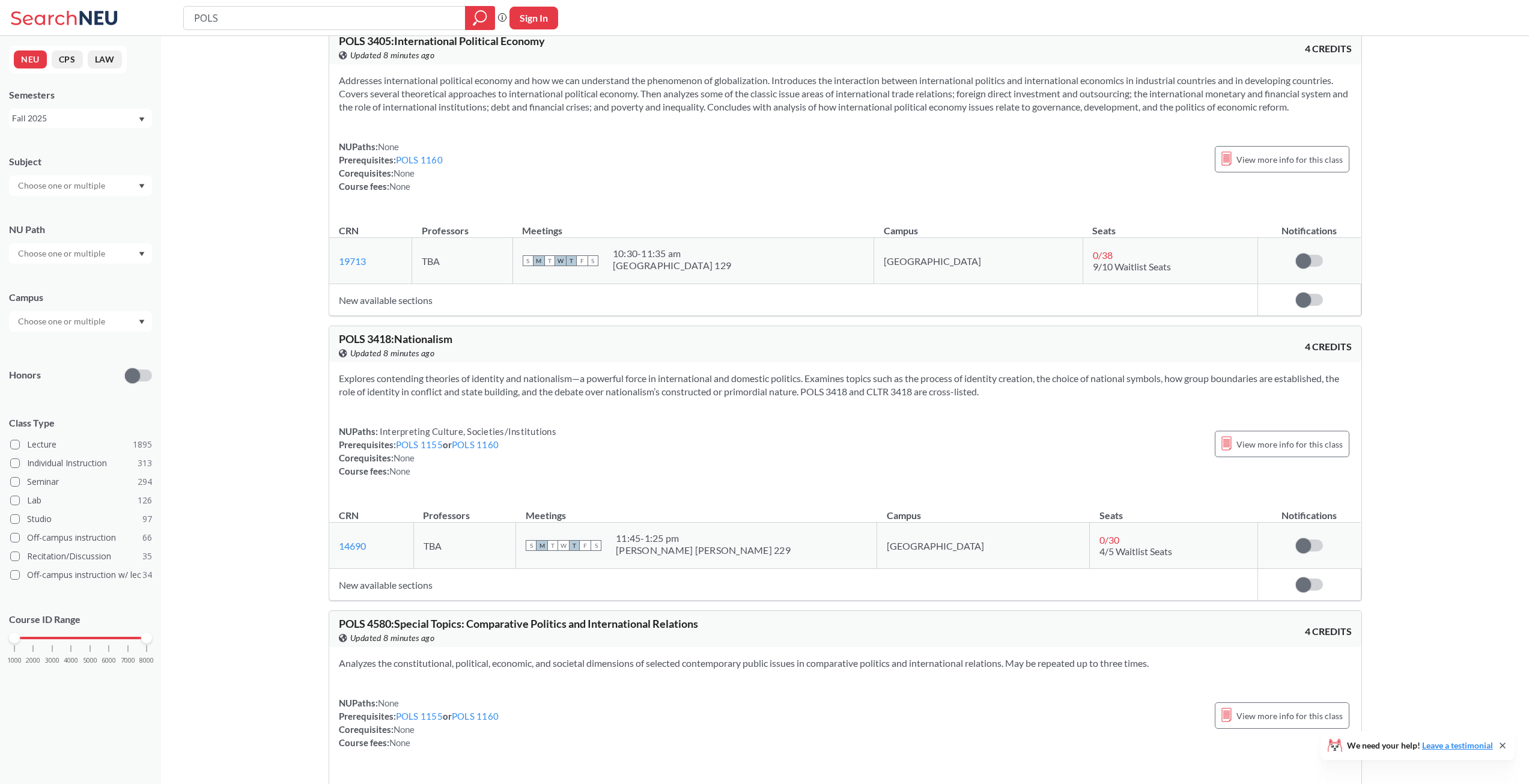
drag, startPoint x: 326, startPoint y: 478, endPoint x: 330, endPoint y: 453, distance: 25.3
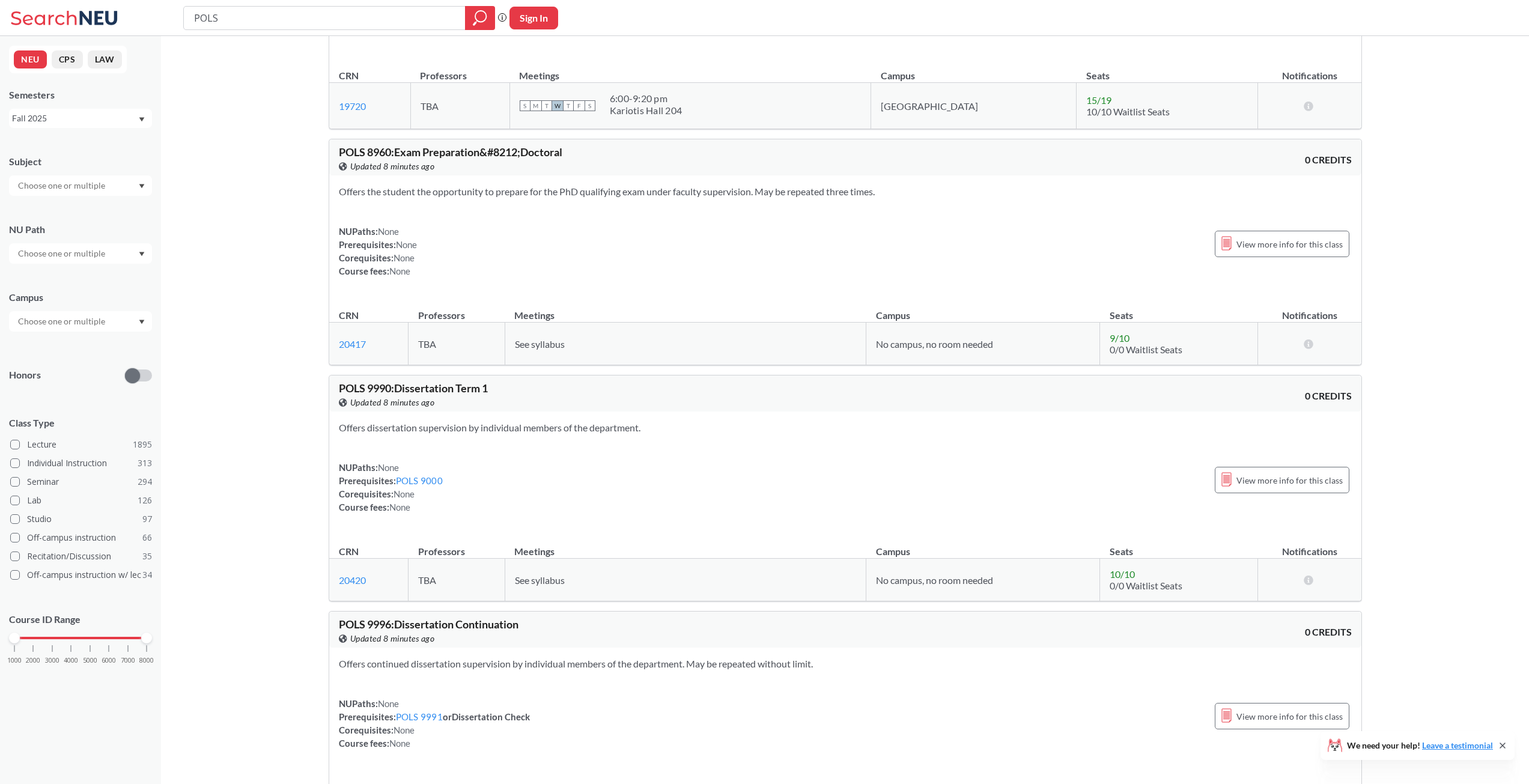
scroll to position [8897, 0]
drag, startPoint x: 293, startPoint y: 478, endPoint x: 298, endPoint y: 631, distance: 153.1
drag, startPoint x: 298, startPoint y: 631, endPoint x: 264, endPoint y: 593, distance: 51.0
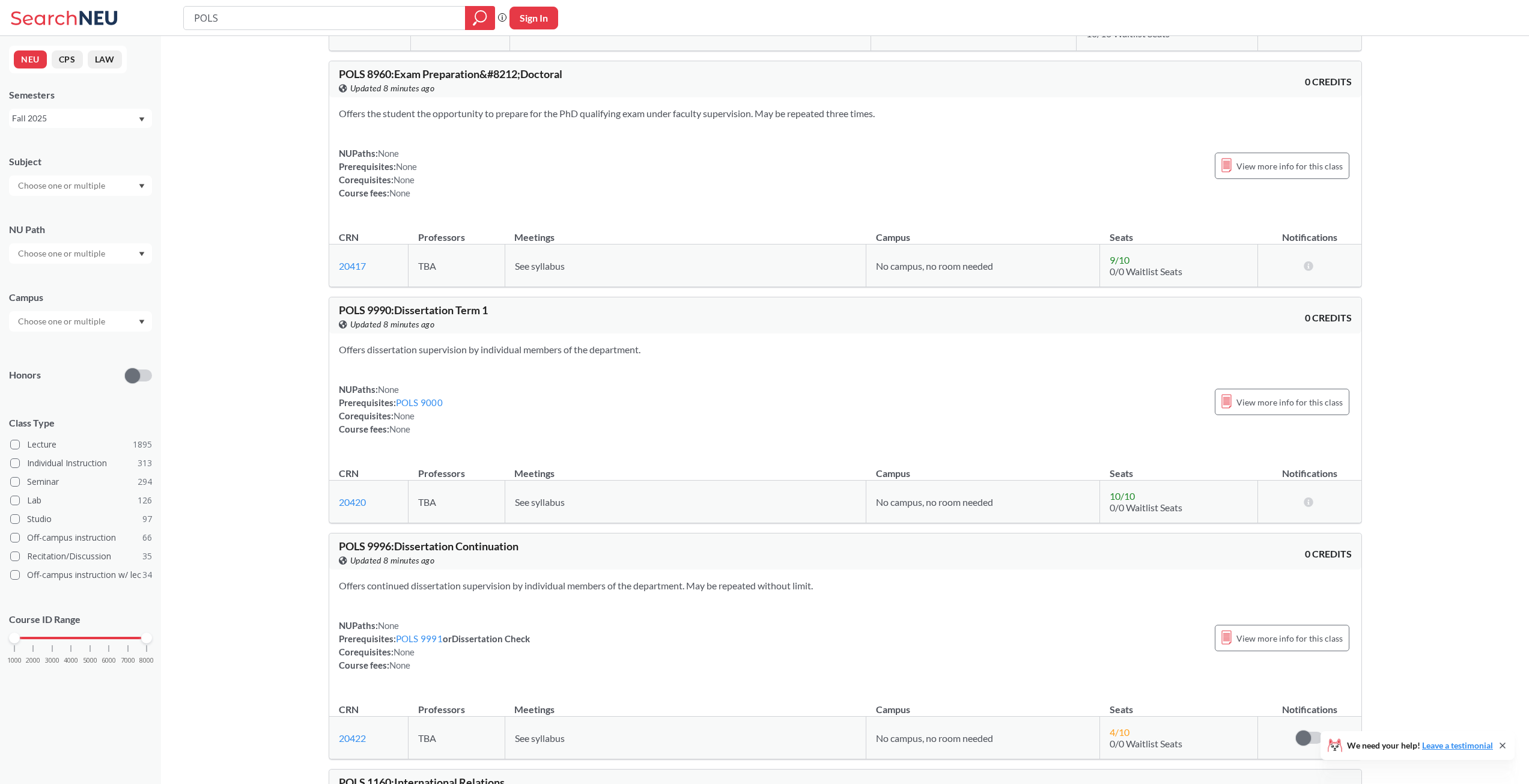
scroll to position [9771, 0]
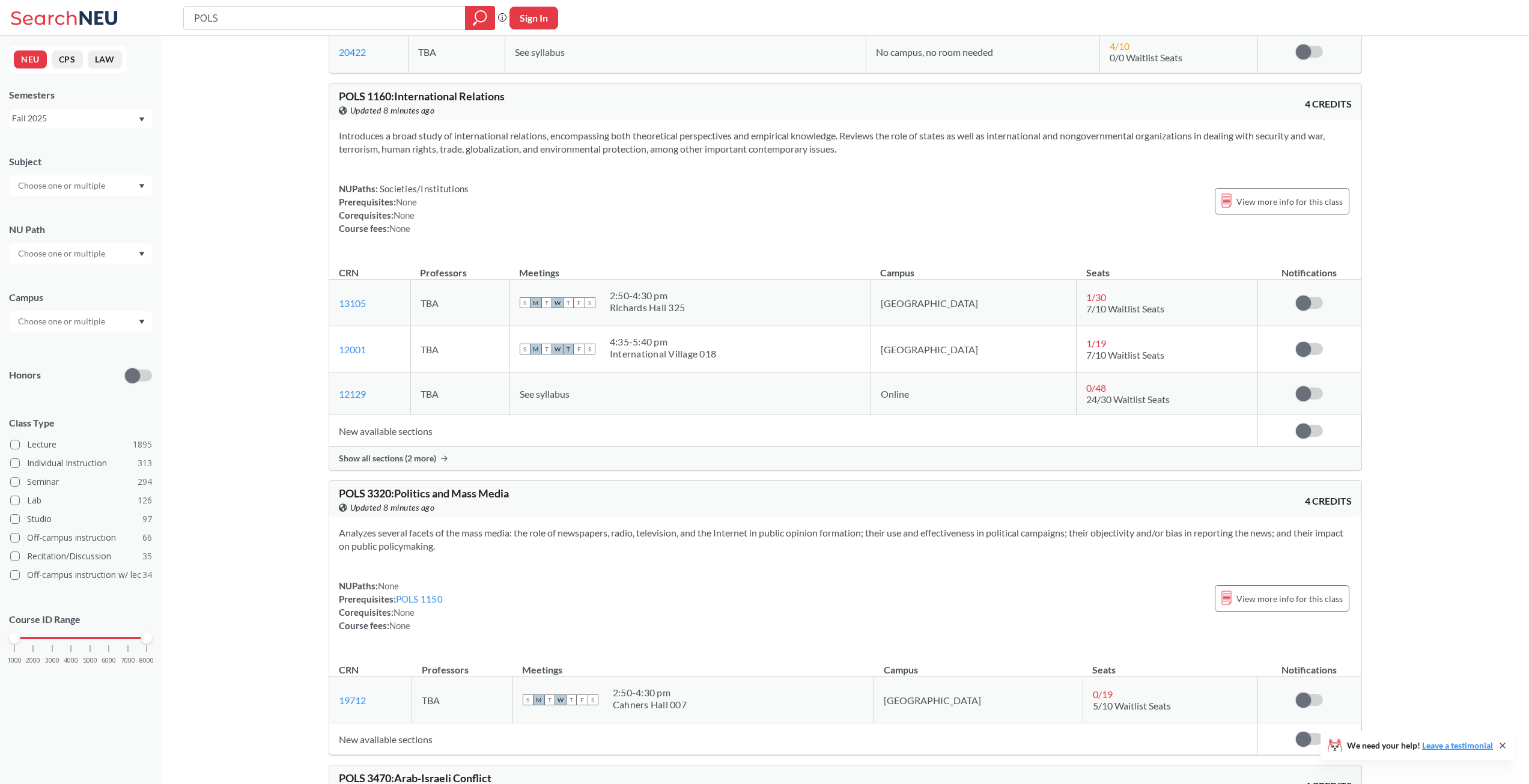
drag, startPoint x: 296, startPoint y: 635, endPoint x: 285, endPoint y: 691, distance: 57.1
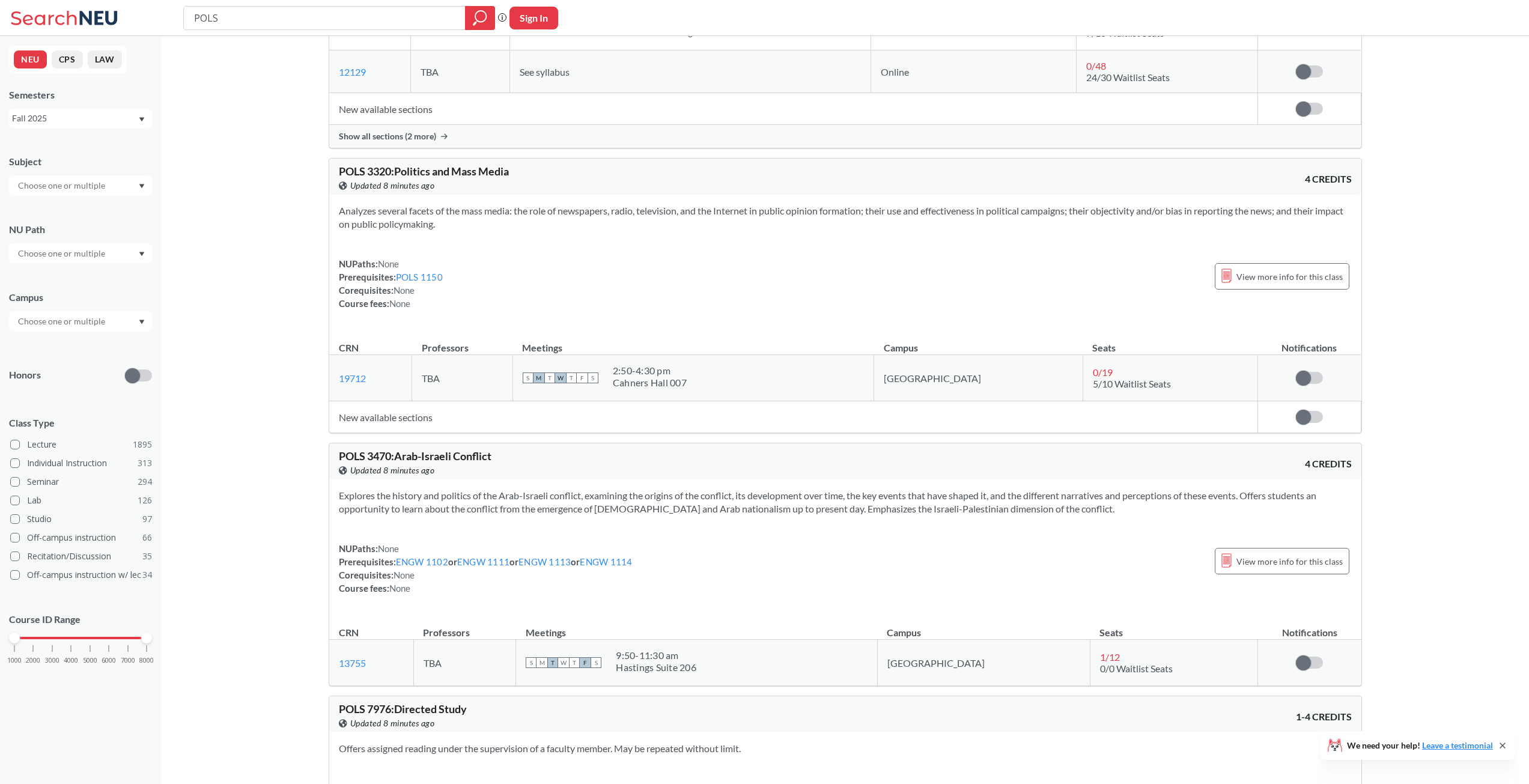
scroll to position [10041, 0]
